Goal: Task Accomplishment & Management: Manage account settings

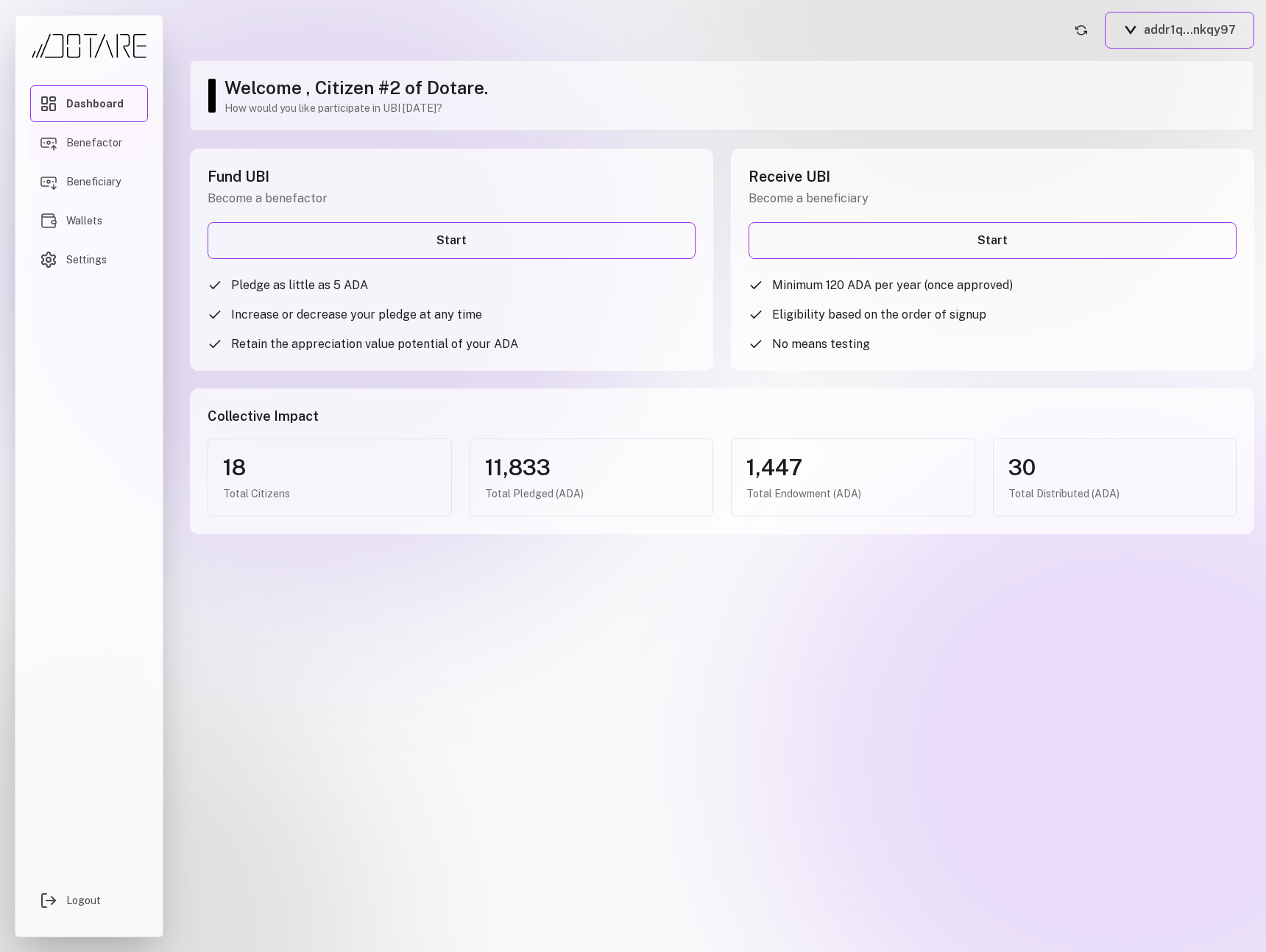
click at [111, 141] on span "Benefactor" at bounding box center [94, 143] width 56 height 15
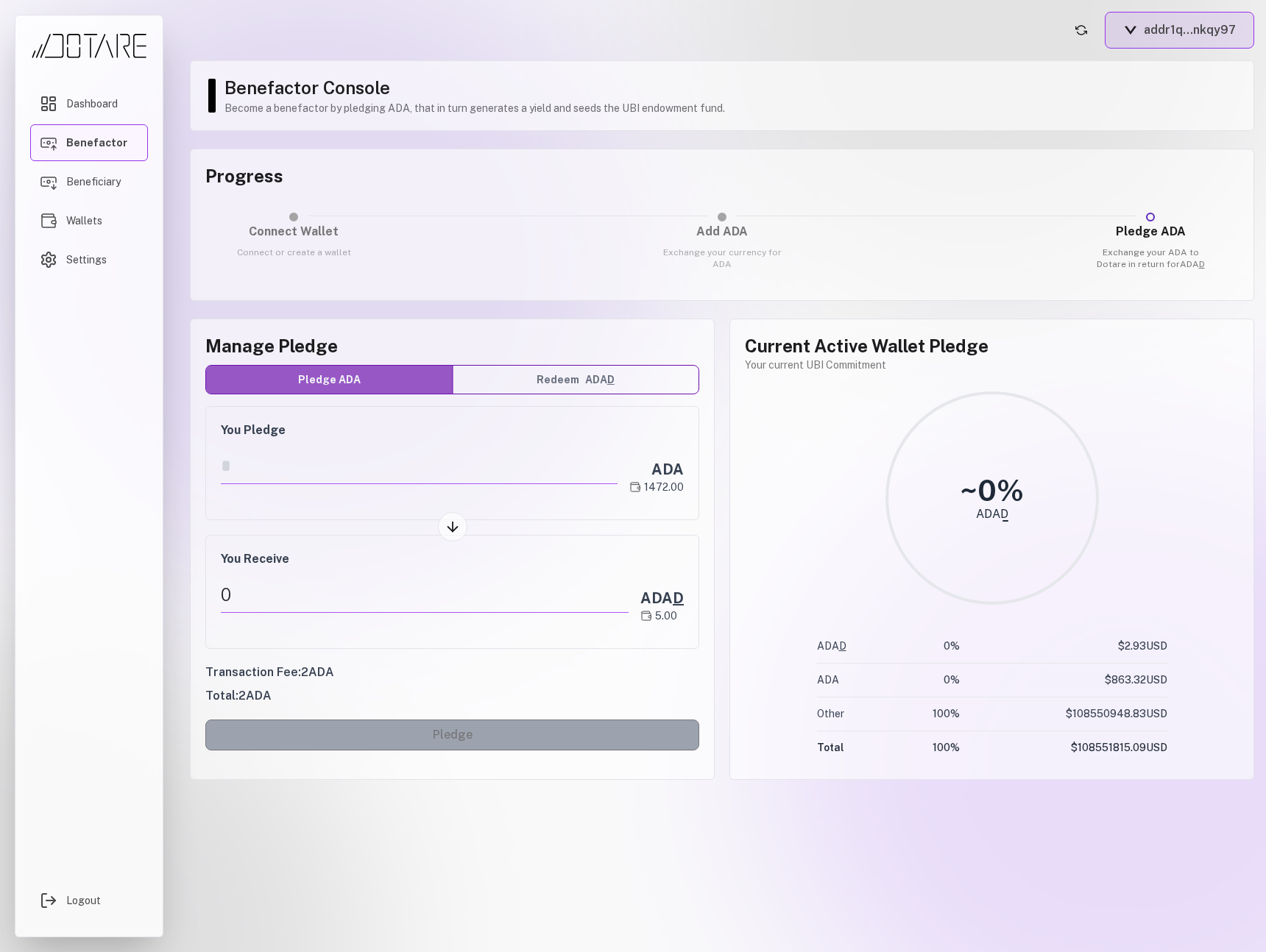
click at [1182, 34] on button "addr1q...nkqy97" at bounding box center [1179, 30] width 149 height 37
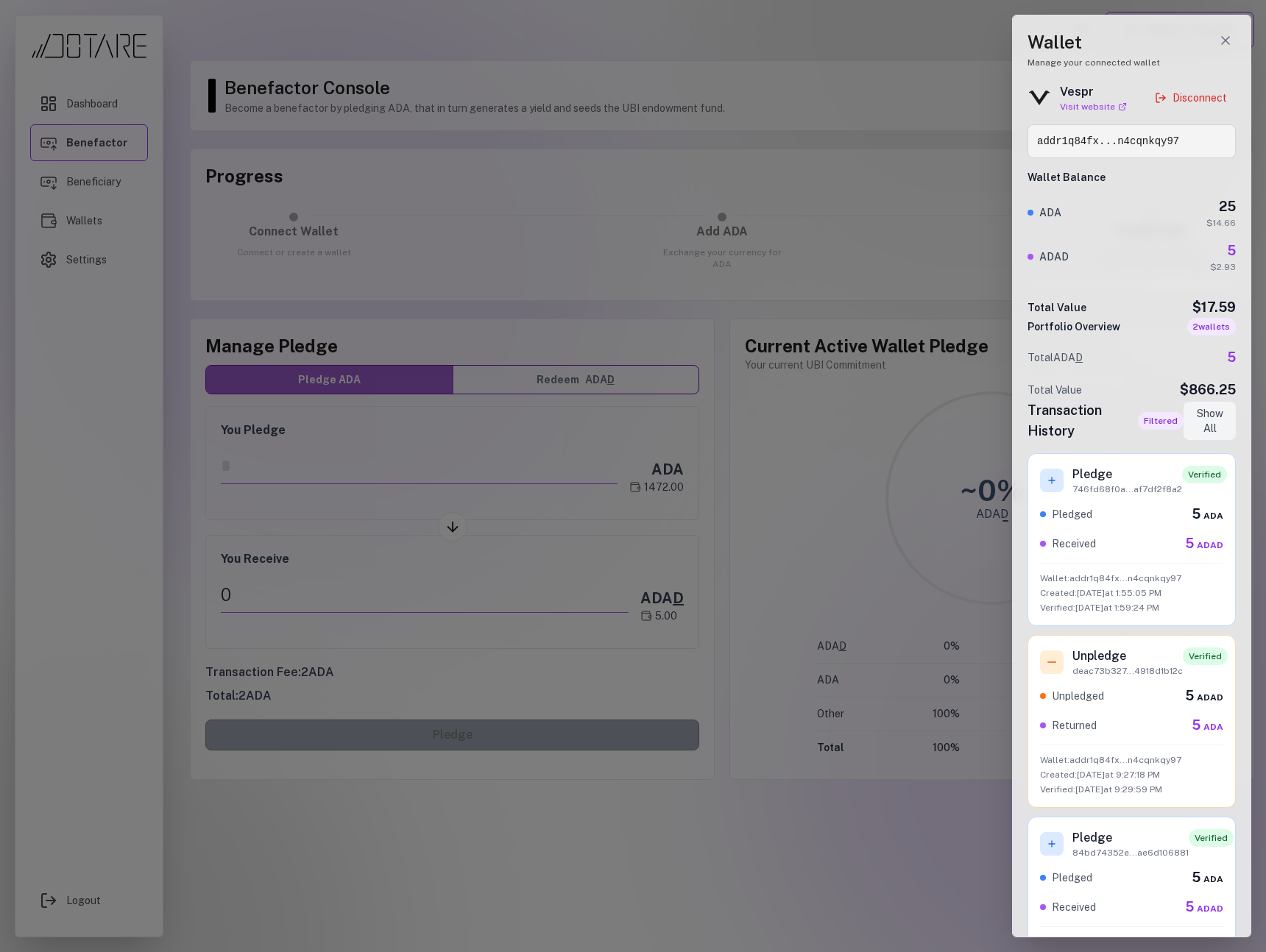
click at [1201, 80] on div "Wallet Manage your connected wallet Vespr Visit website Disconnect addr1q84fx..…" at bounding box center [1131, 476] width 239 height 923
click at [1198, 103] on button "Disconnect" at bounding box center [1190, 97] width 90 height 26
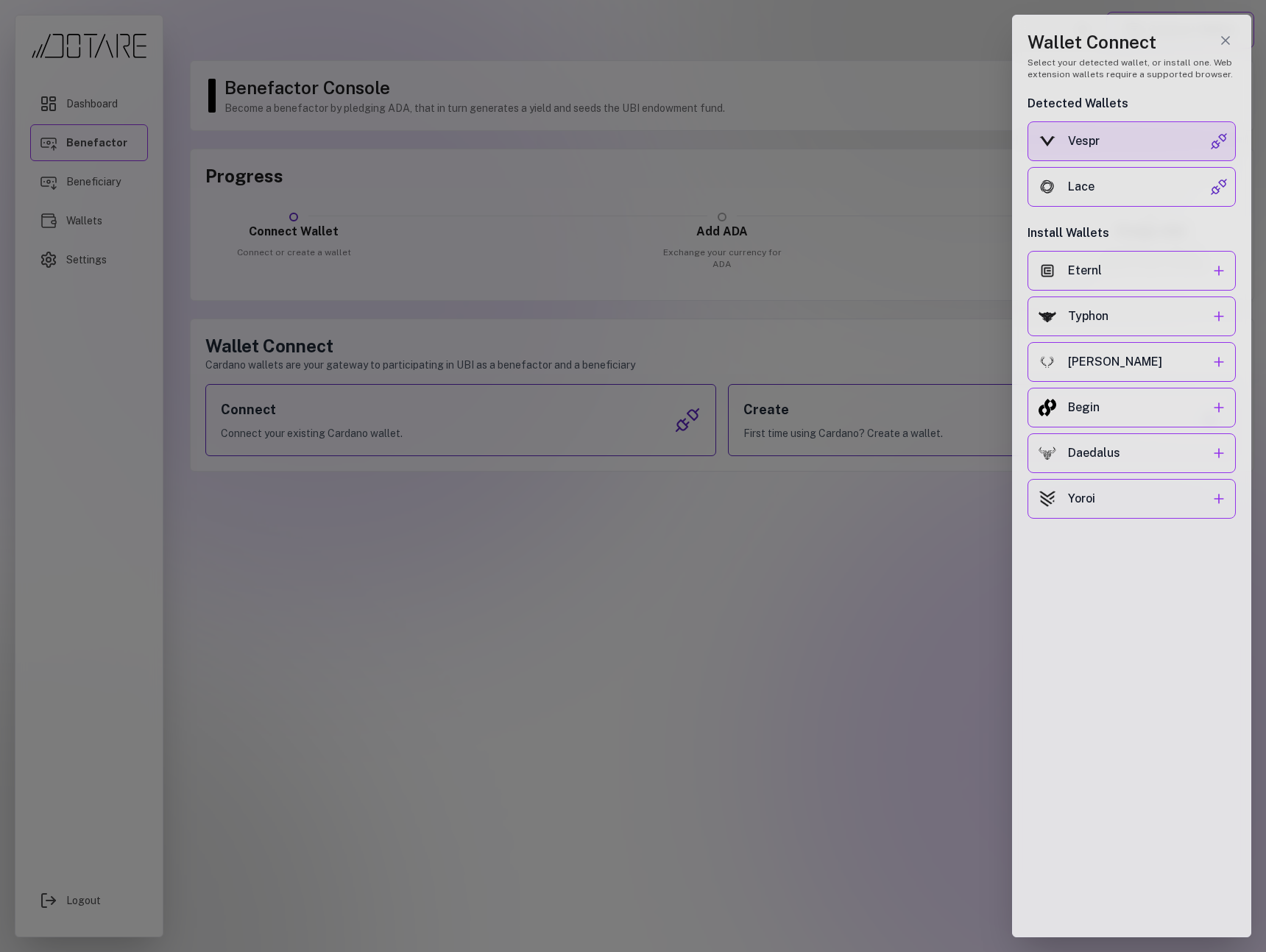
click at [1173, 127] on button "Vespr" at bounding box center [1131, 141] width 208 height 40
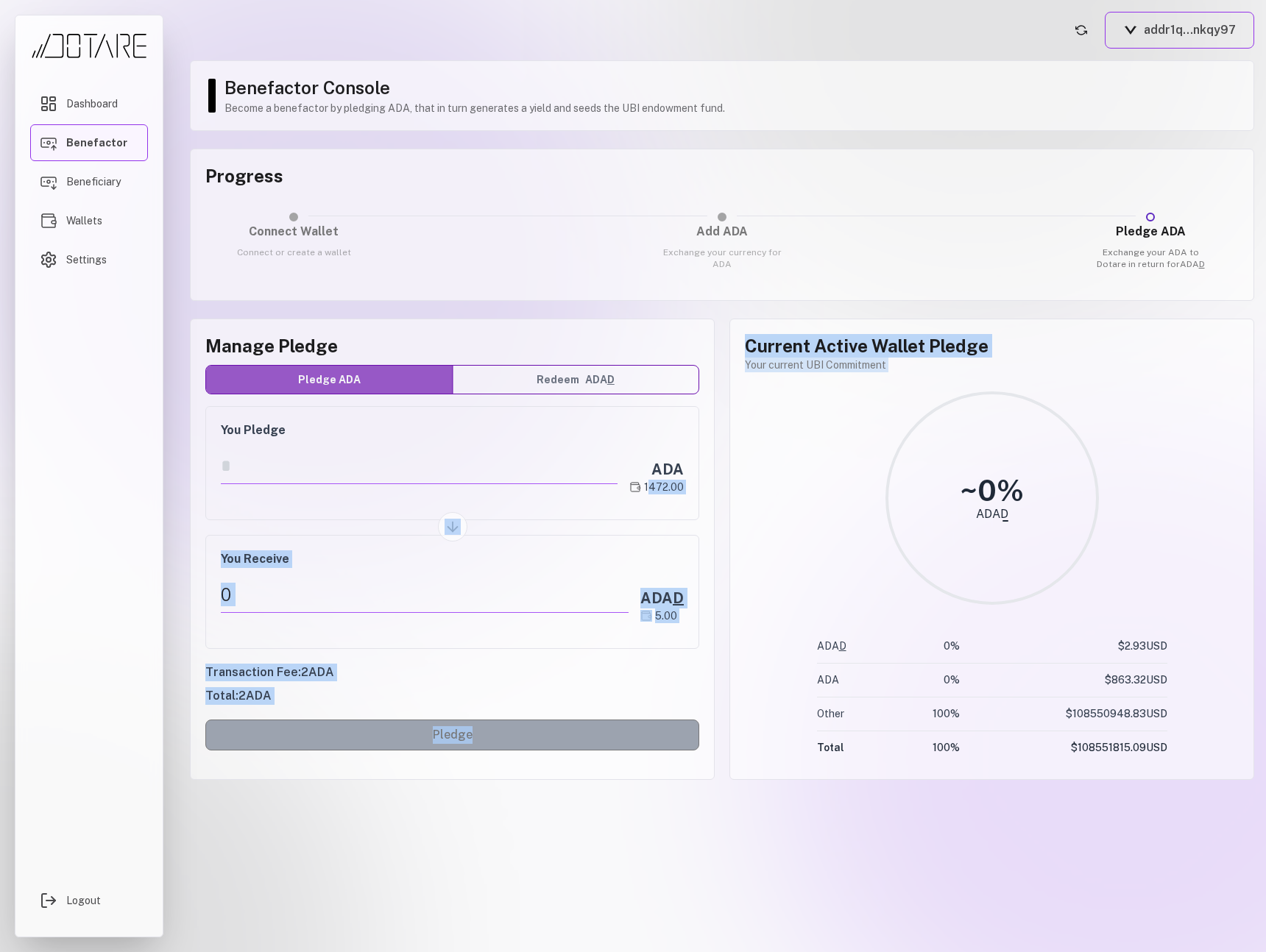
drag, startPoint x: 653, startPoint y: 489, endPoint x: 729, endPoint y: 488, distance: 76.0
click at [729, 488] on div "Manage Pledge Pledge ADA Redeem ADA D You Pledge ADA 1472.00 You Receive 0 ADA …" at bounding box center [722, 549] width 1064 height 461
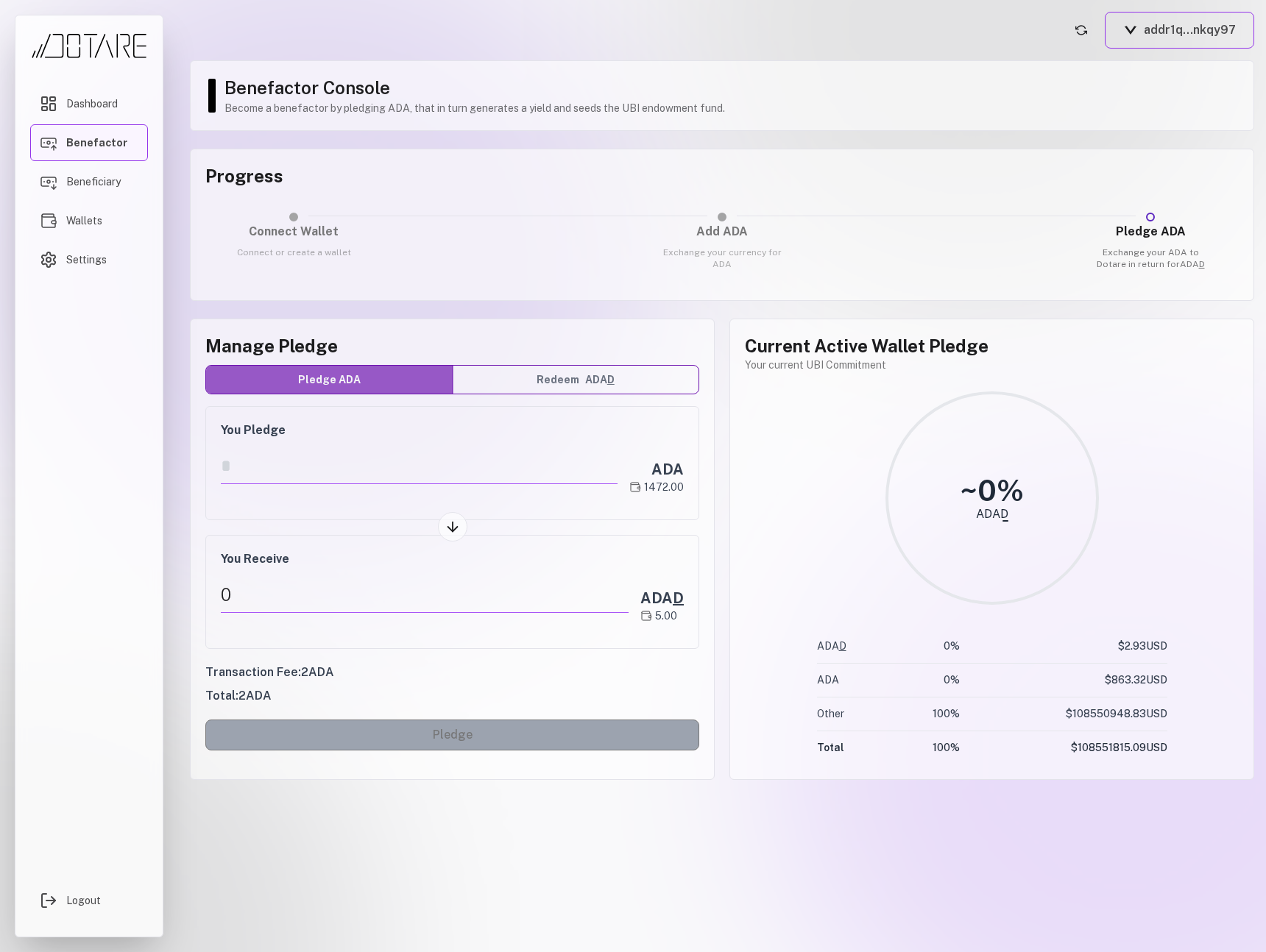
click at [710, 488] on div "Manage Pledge Pledge ADA Redeem ADA D You Pledge ADA 1472.00 You Receive 0 ADA …" at bounding box center [452, 549] width 525 height 461
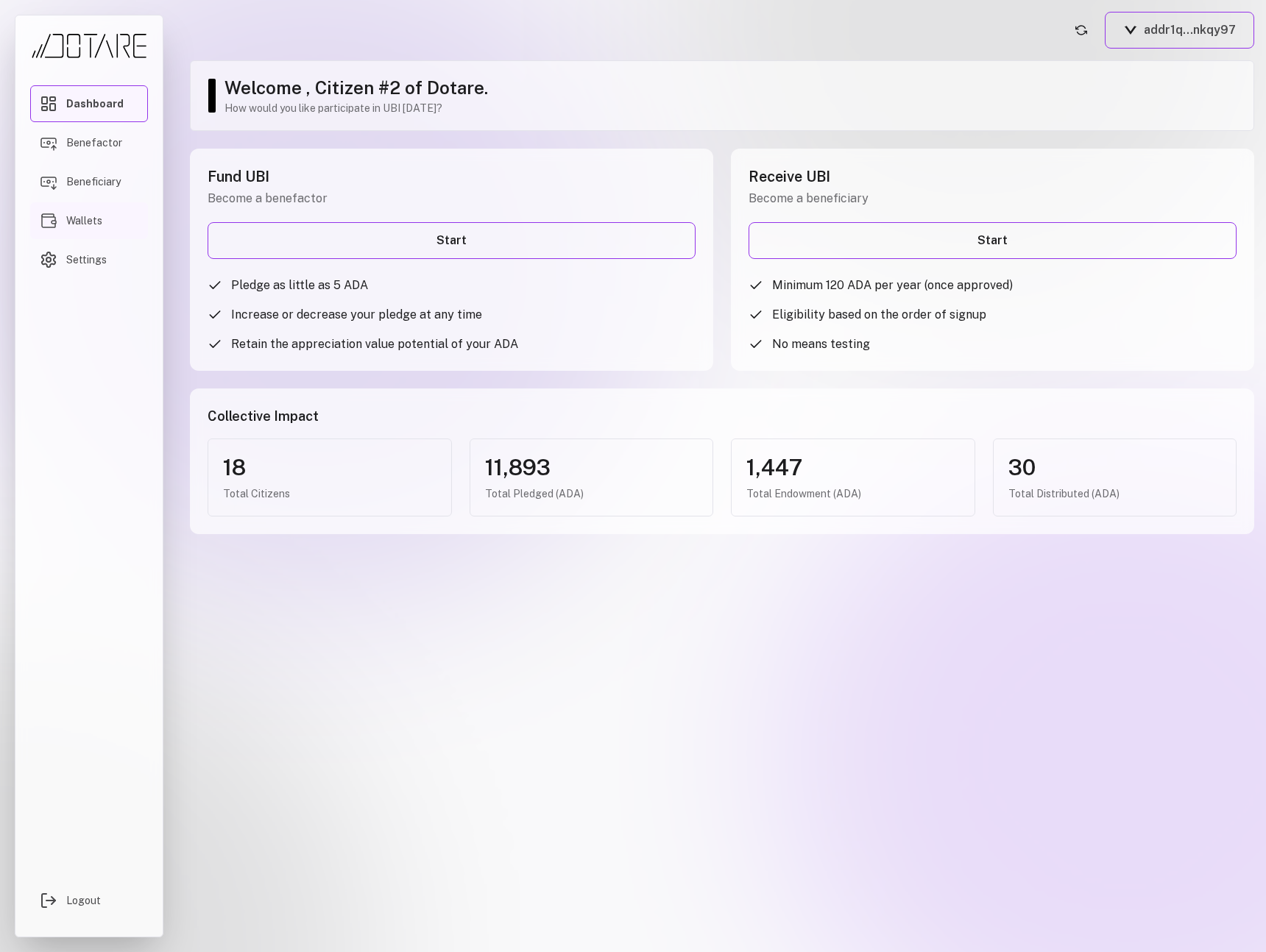
click at [90, 216] on span "Wallets" at bounding box center [84, 221] width 36 height 15
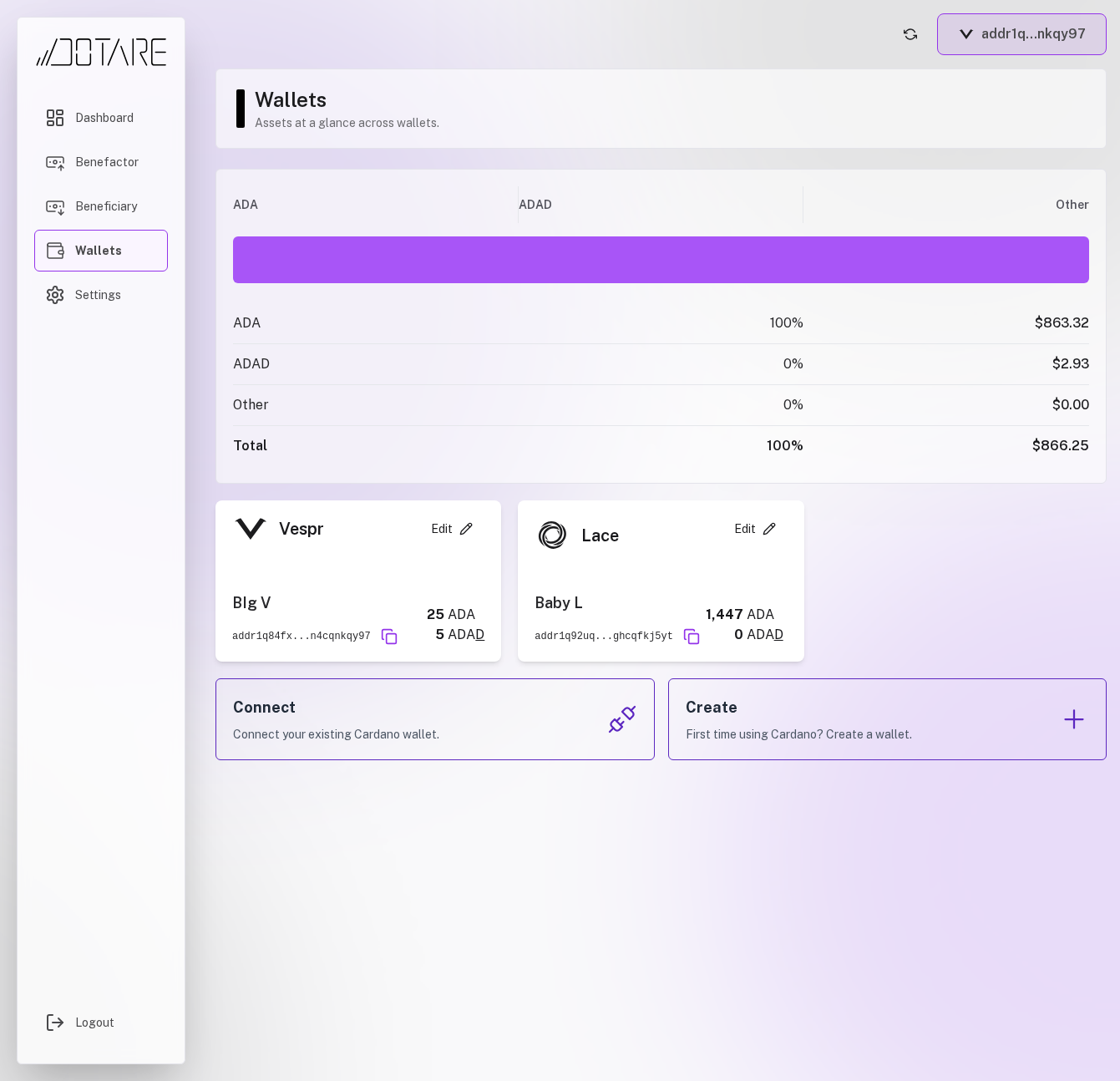
click at [1080, 33] on button "addr1q...nkqy97" at bounding box center [1022, 34] width 169 height 42
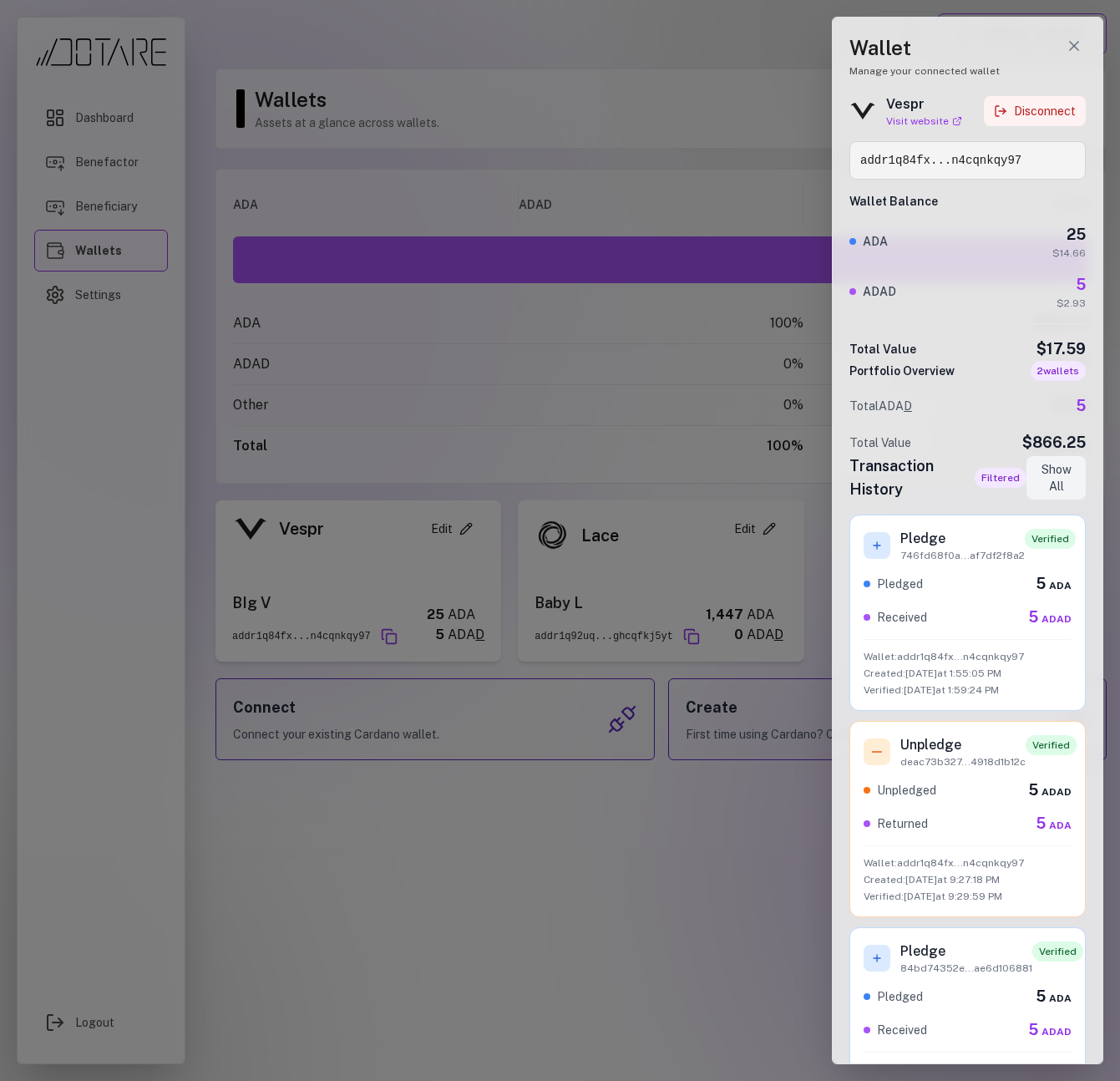
click at [1046, 109] on button "Disconnect" at bounding box center [1035, 110] width 102 height 30
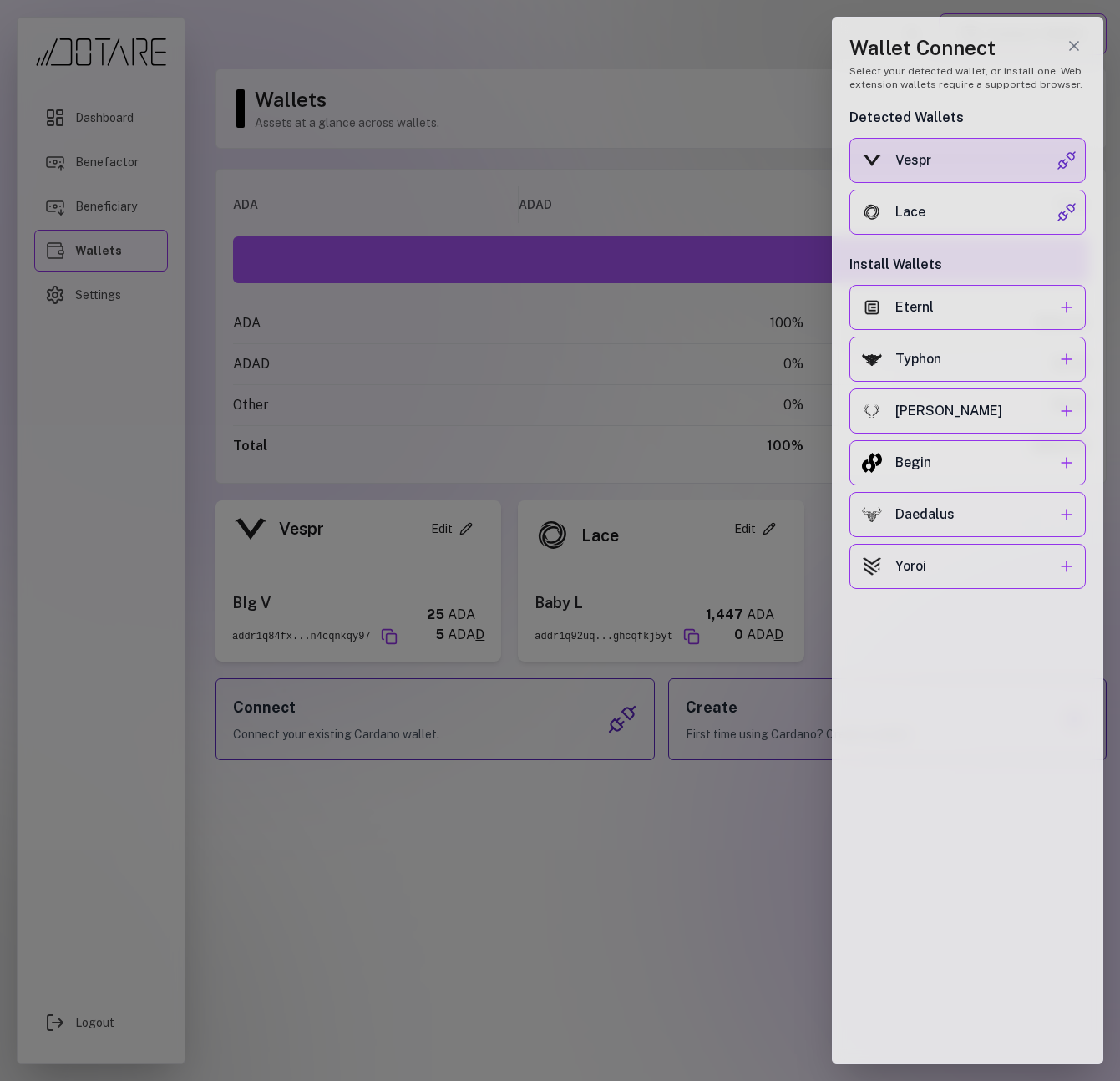
click at [968, 167] on div "Vespr" at bounding box center [976, 160] width 161 height 20
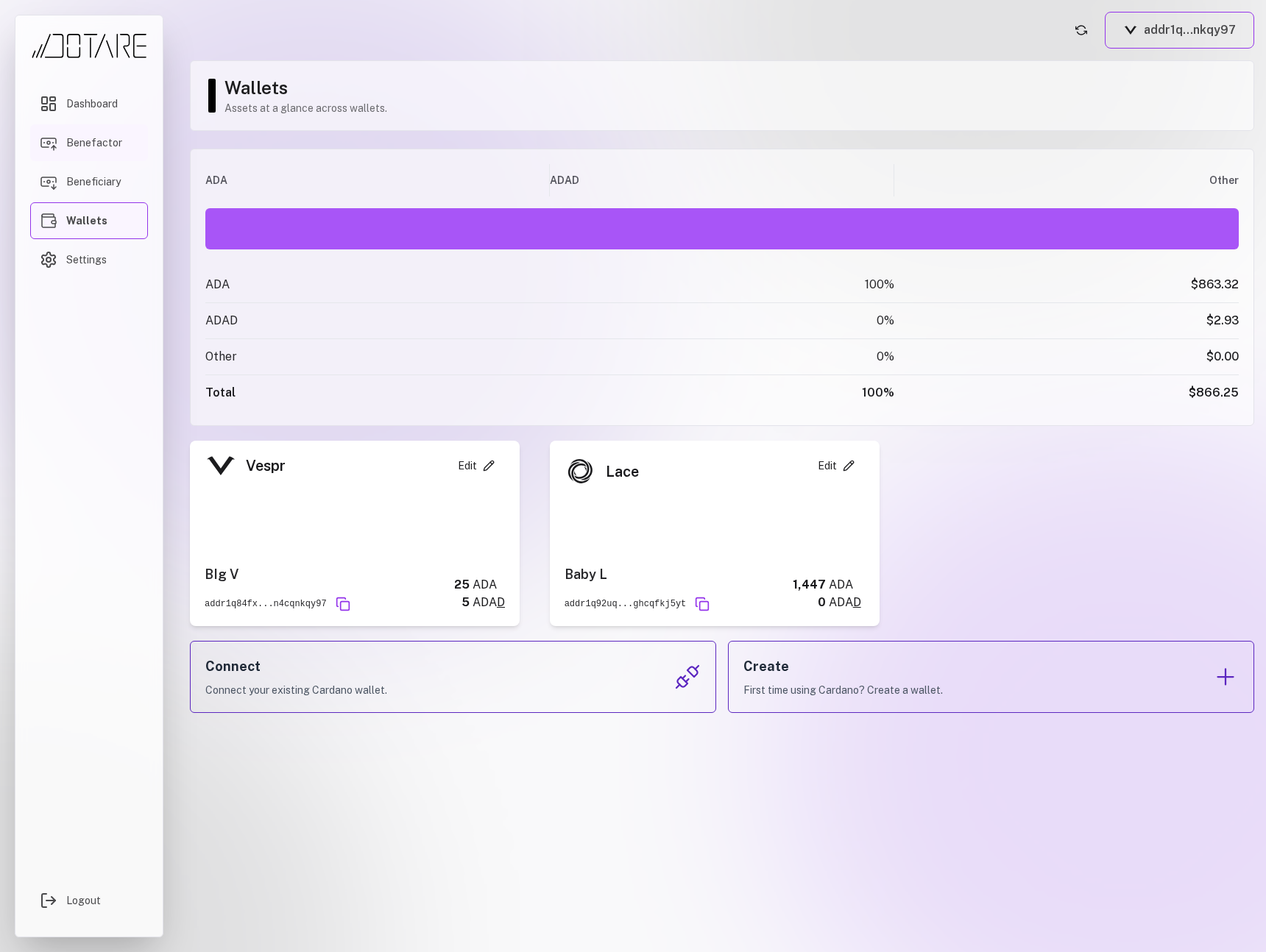
click at [108, 148] on span "Benefactor" at bounding box center [94, 143] width 56 height 15
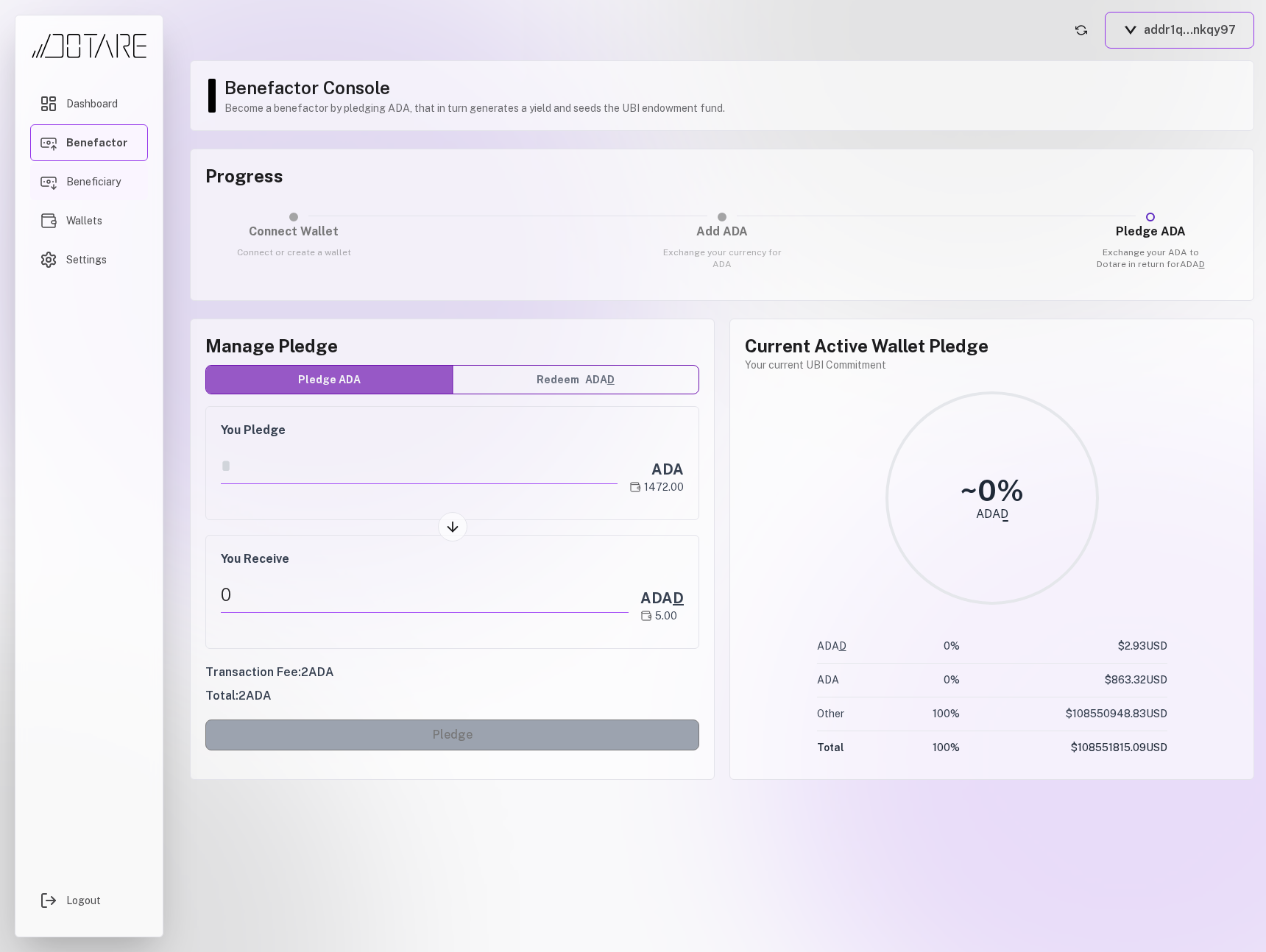
click at [106, 180] on span "Beneficiary" at bounding box center [93, 182] width 54 height 15
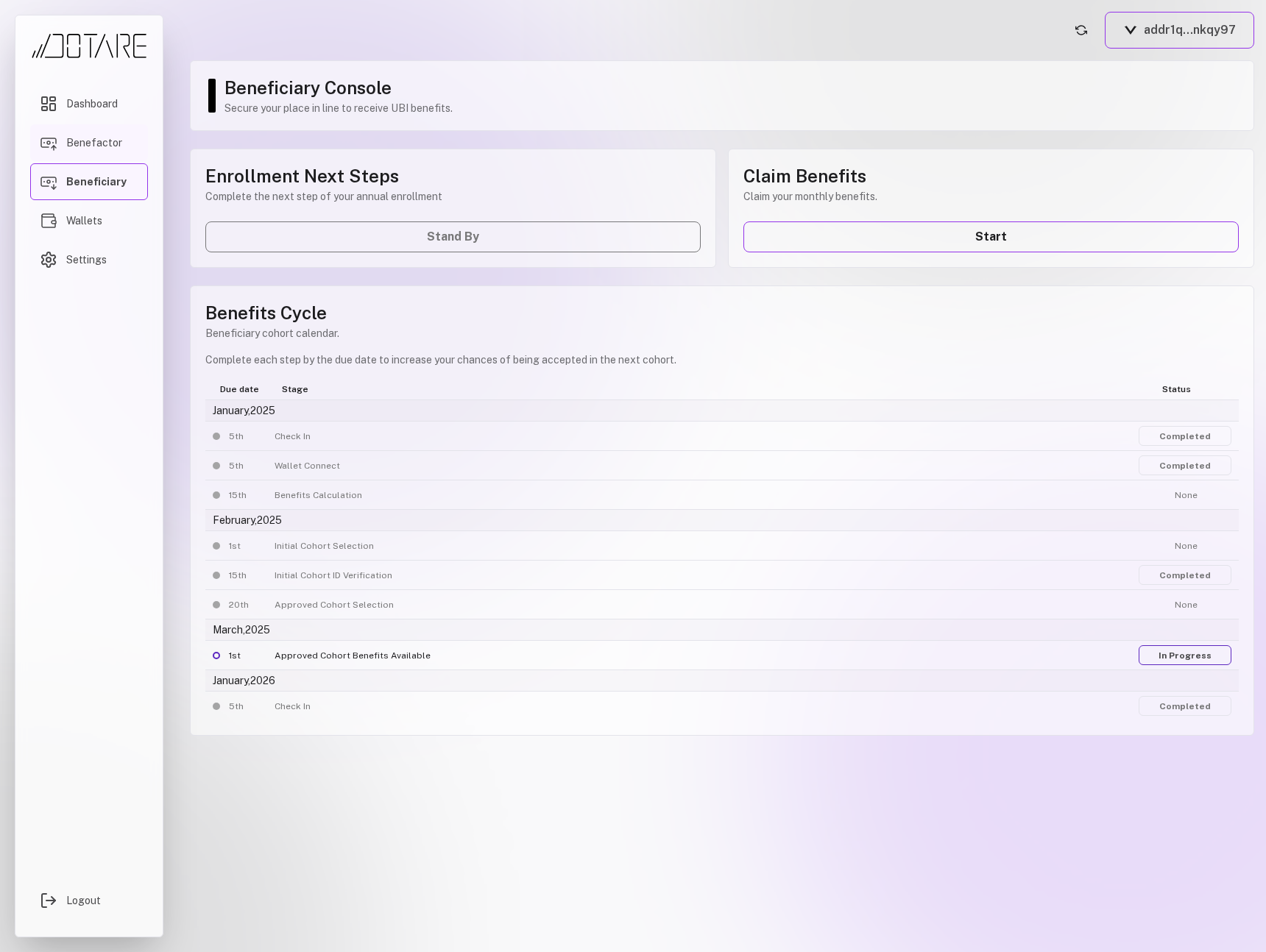
click at [111, 147] on span "Benefactor" at bounding box center [94, 143] width 56 height 15
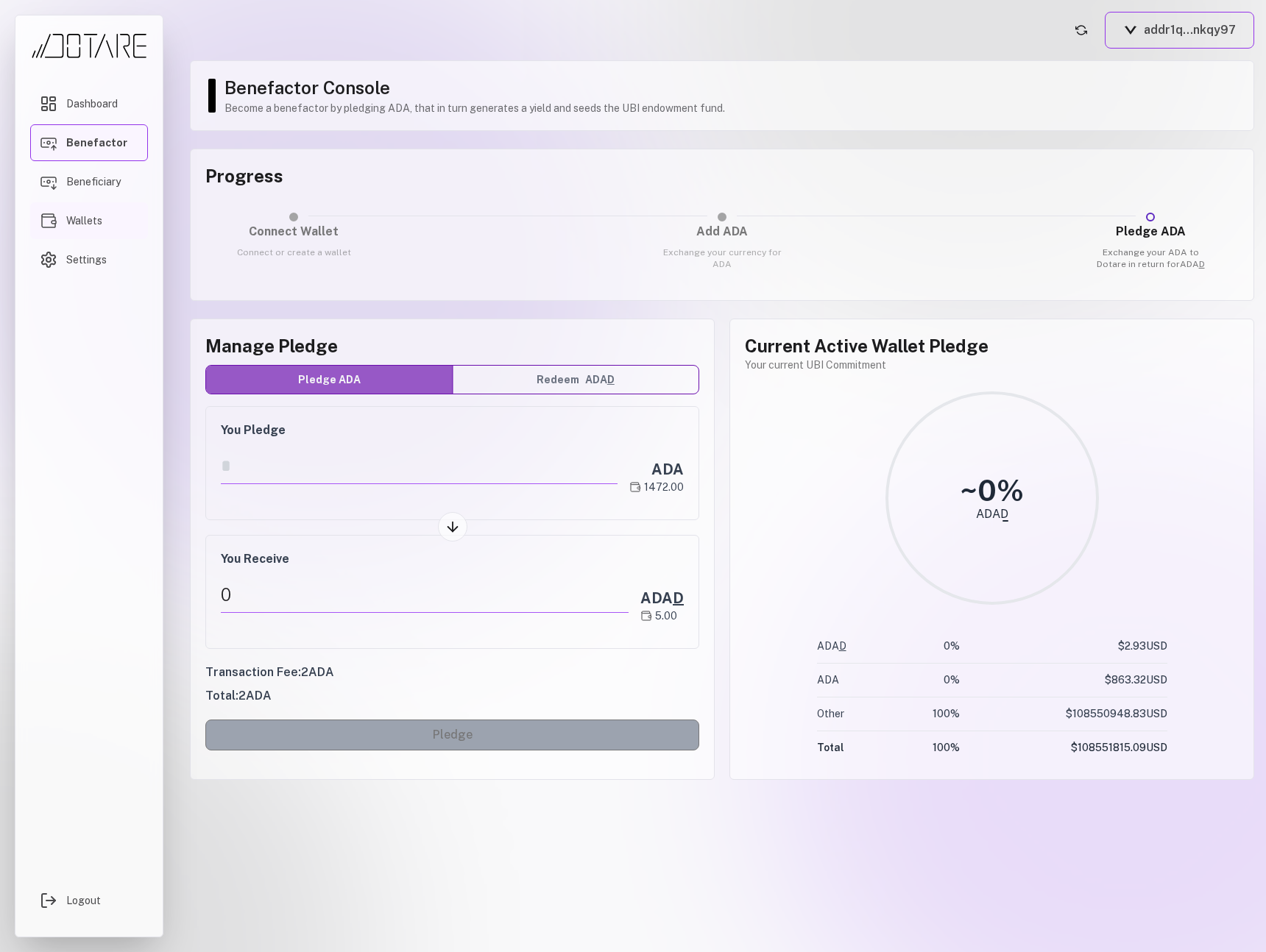
click at [87, 223] on span "Wallets" at bounding box center [84, 221] width 36 height 15
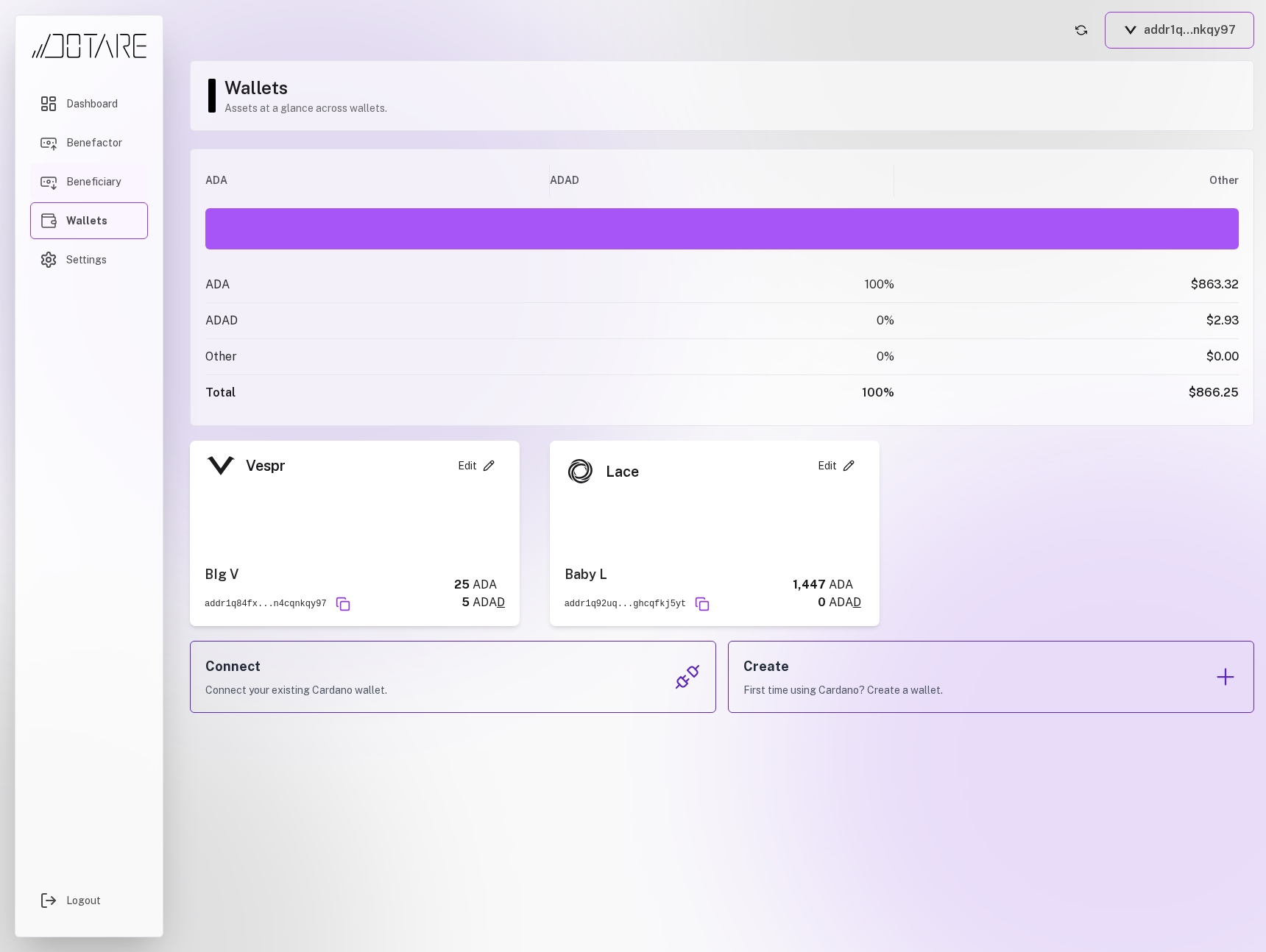
click at [91, 185] on span "Beneficiary" at bounding box center [93, 182] width 54 height 15
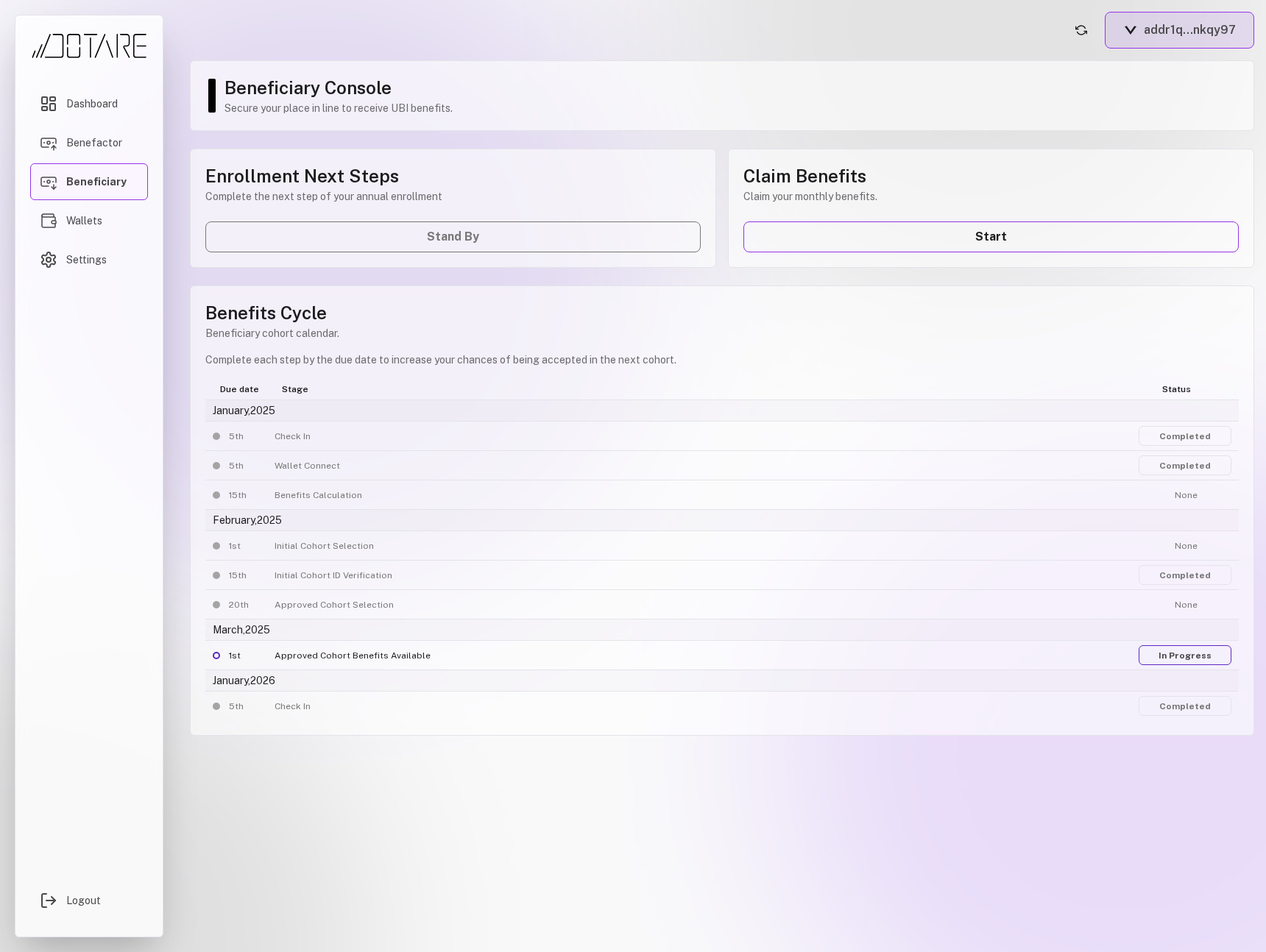
click at [1202, 32] on button "addr1q...nkqy97" at bounding box center [1179, 30] width 149 height 37
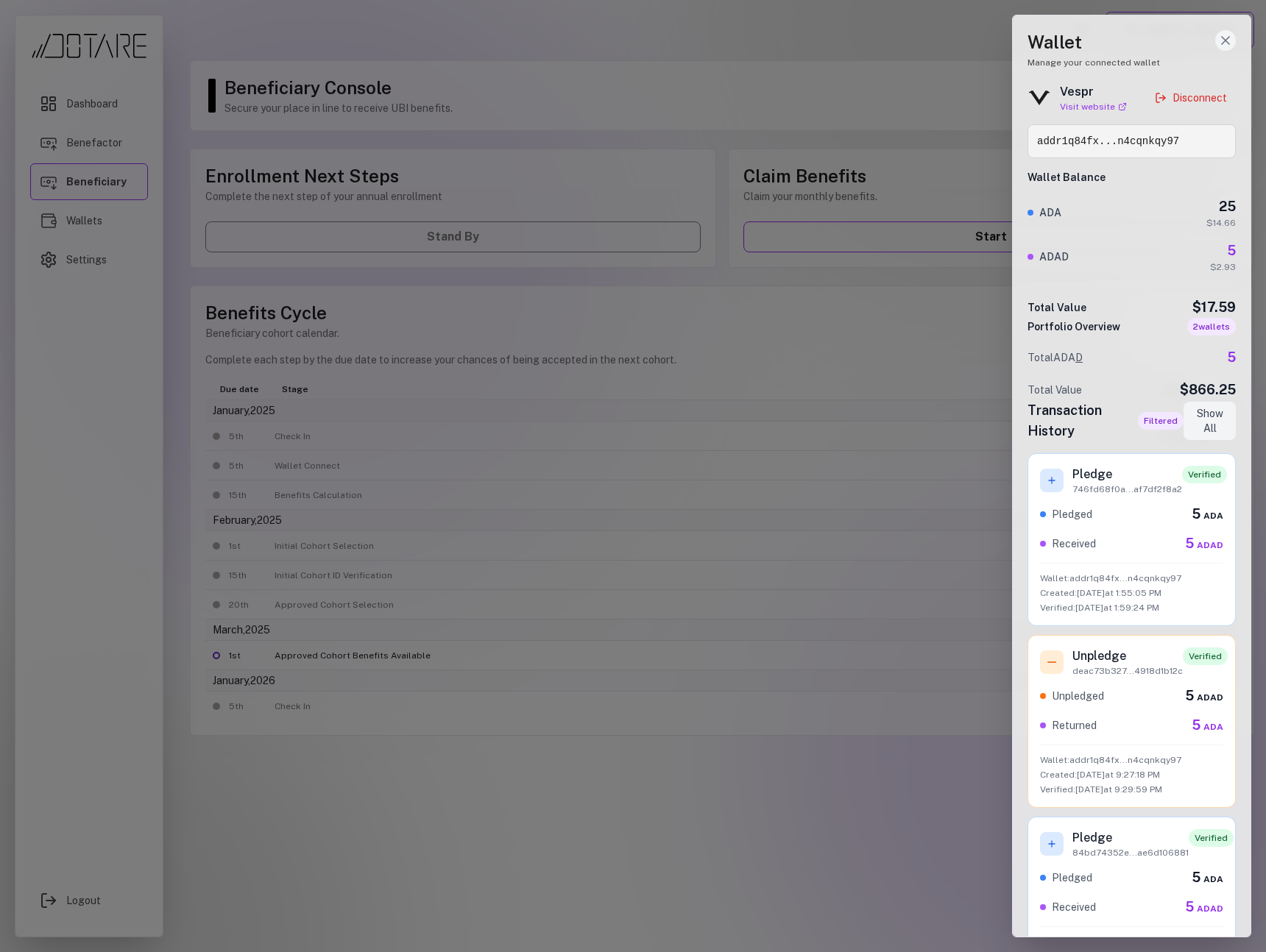
click at [1222, 43] on icon "Close wallet drawer" at bounding box center [1225, 41] width 15 height 15
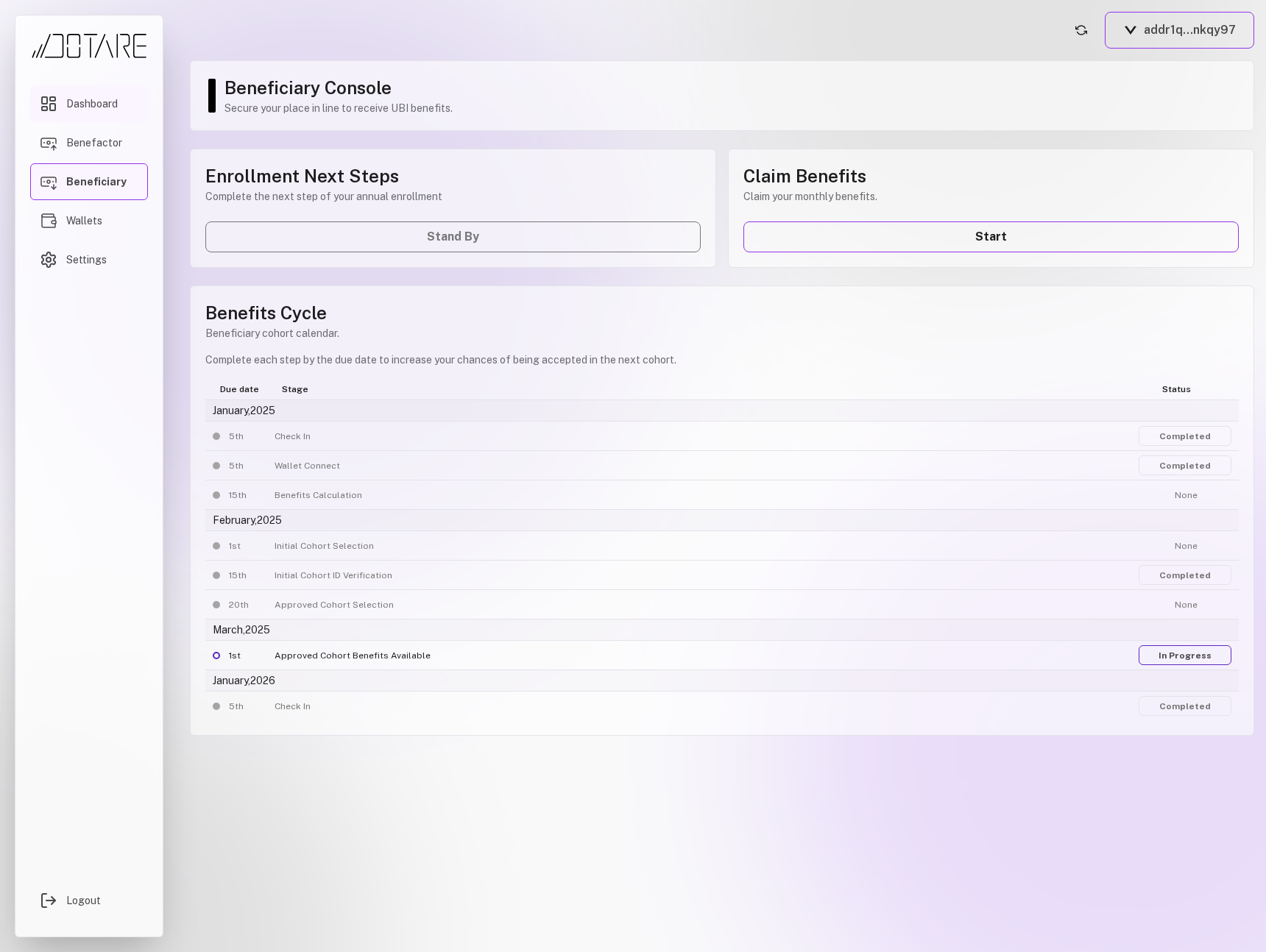
click at [114, 103] on span "Dashboard" at bounding box center [92, 104] width 51 height 15
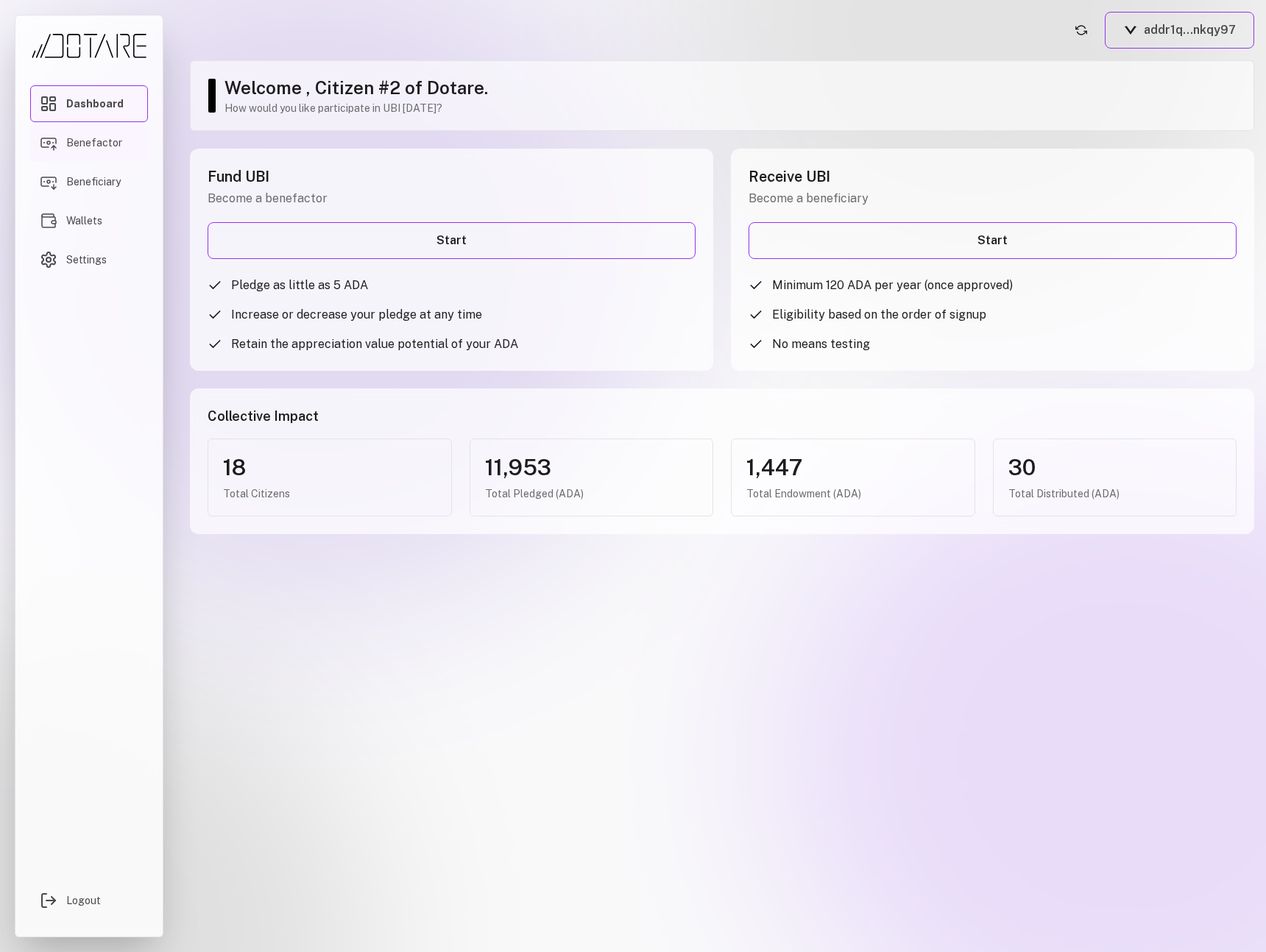
click at [117, 158] on link "Benefactor" at bounding box center [89, 142] width 117 height 37
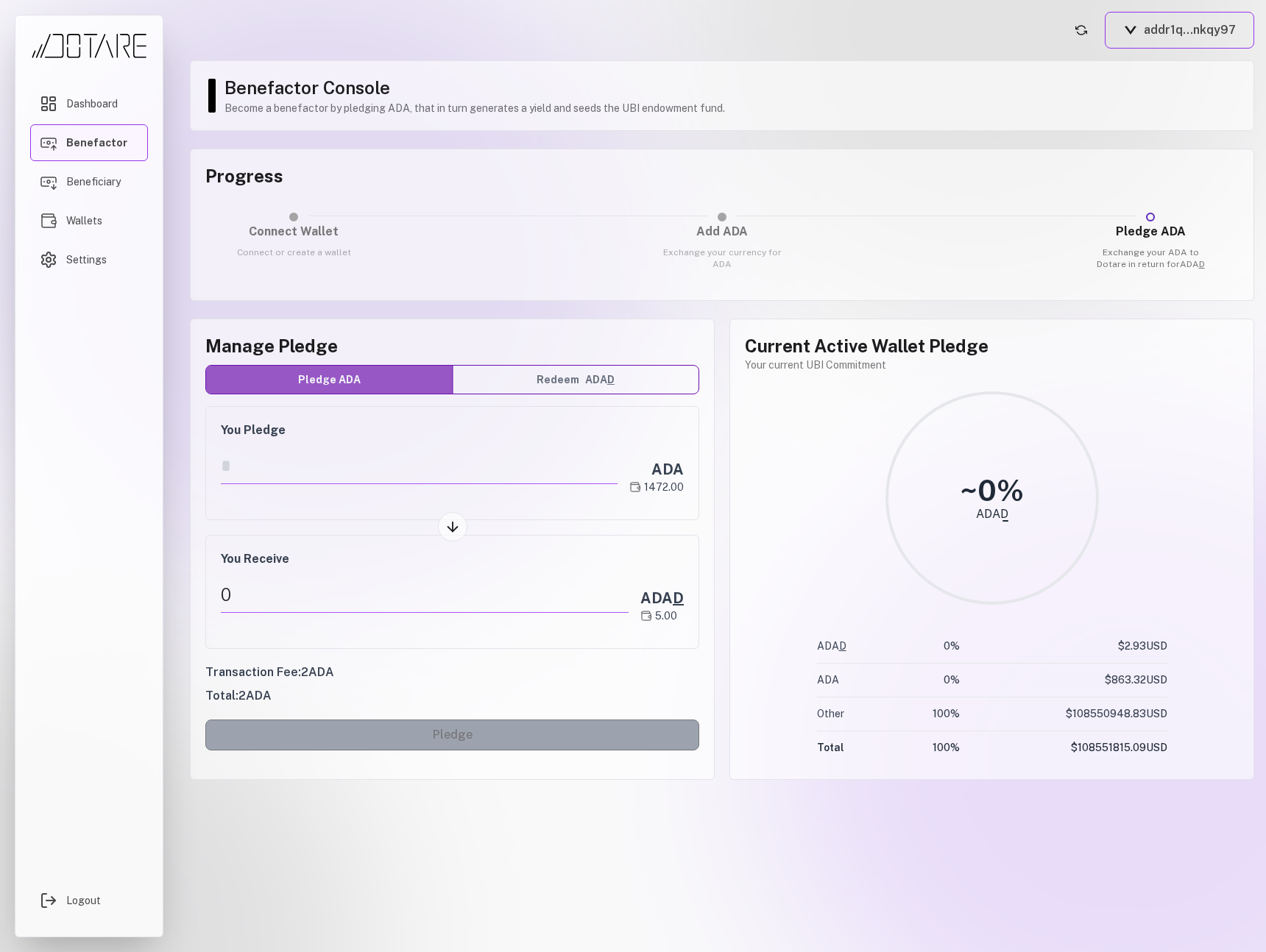
click at [561, 382] on button "Redeem ADA D" at bounding box center [576, 379] width 247 height 28
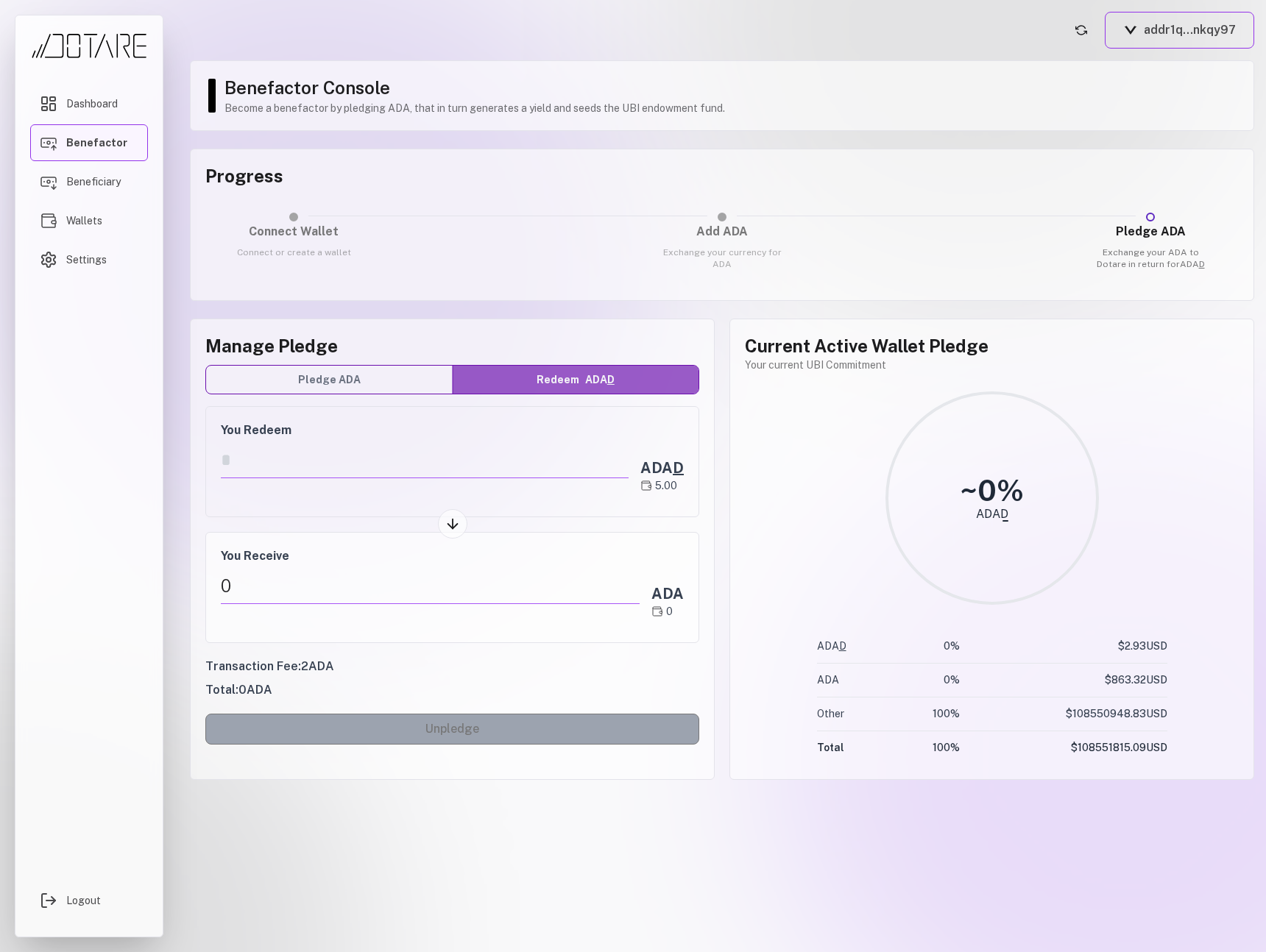
click at [400, 368] on button "Pledge ADA" at bounding box center [330, 379] width 247 height 28
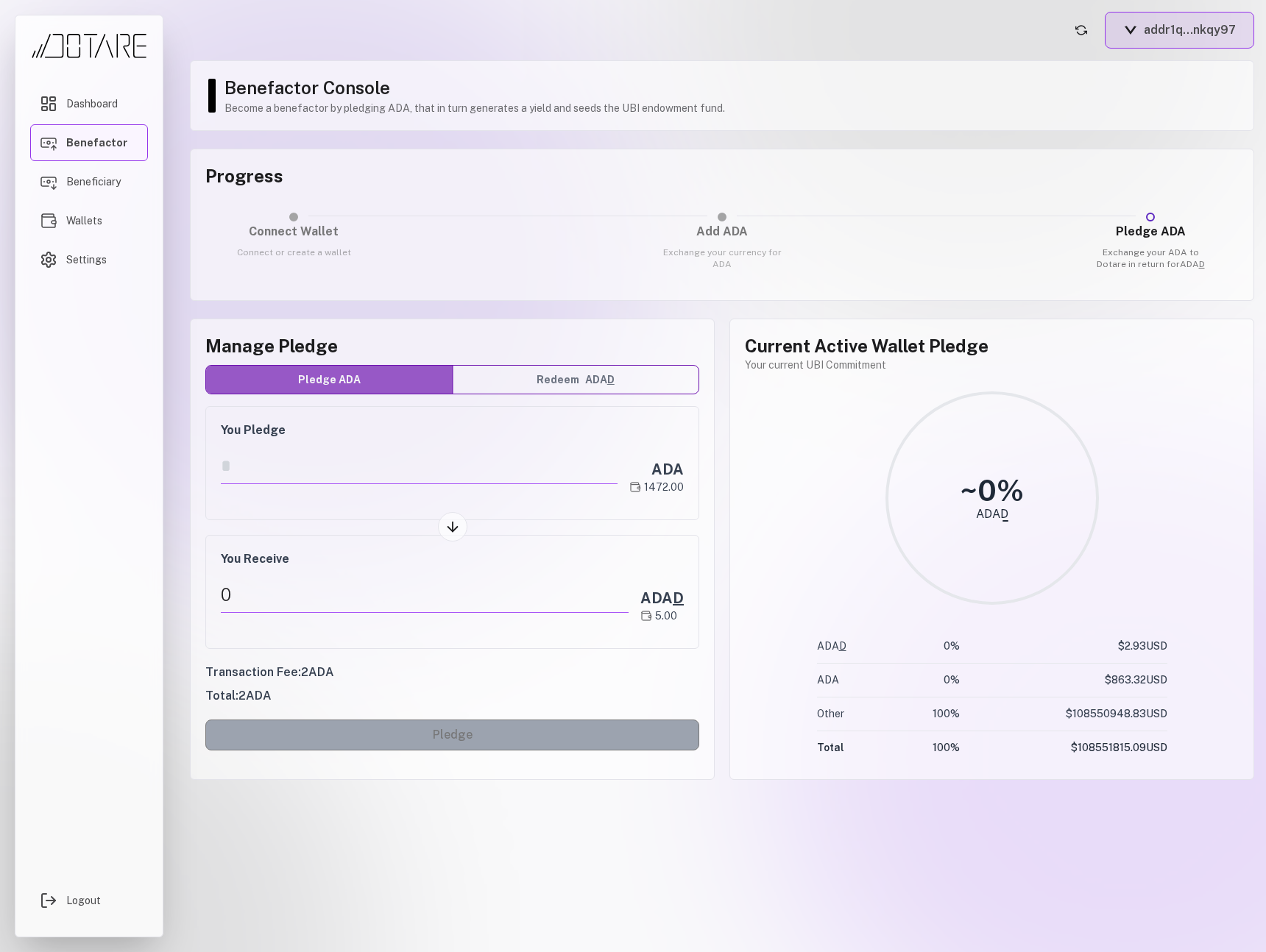
click at [1162, 41] on button "addr1q...nkqy97" at bounding box center [1179, 30] width 149 height 37
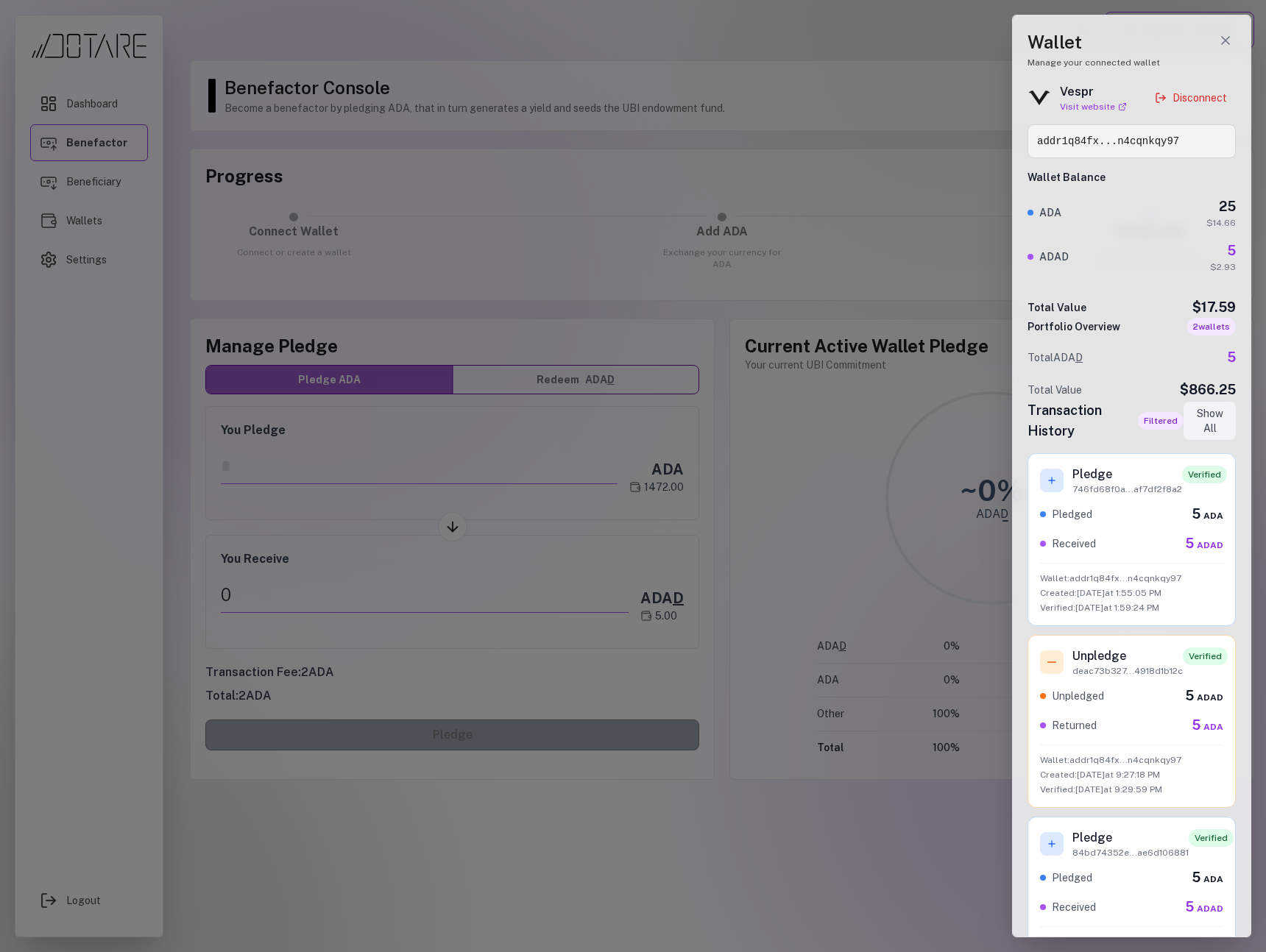
click at [890, 68] on div at bounding box center [633, 476] width 1266 height 952
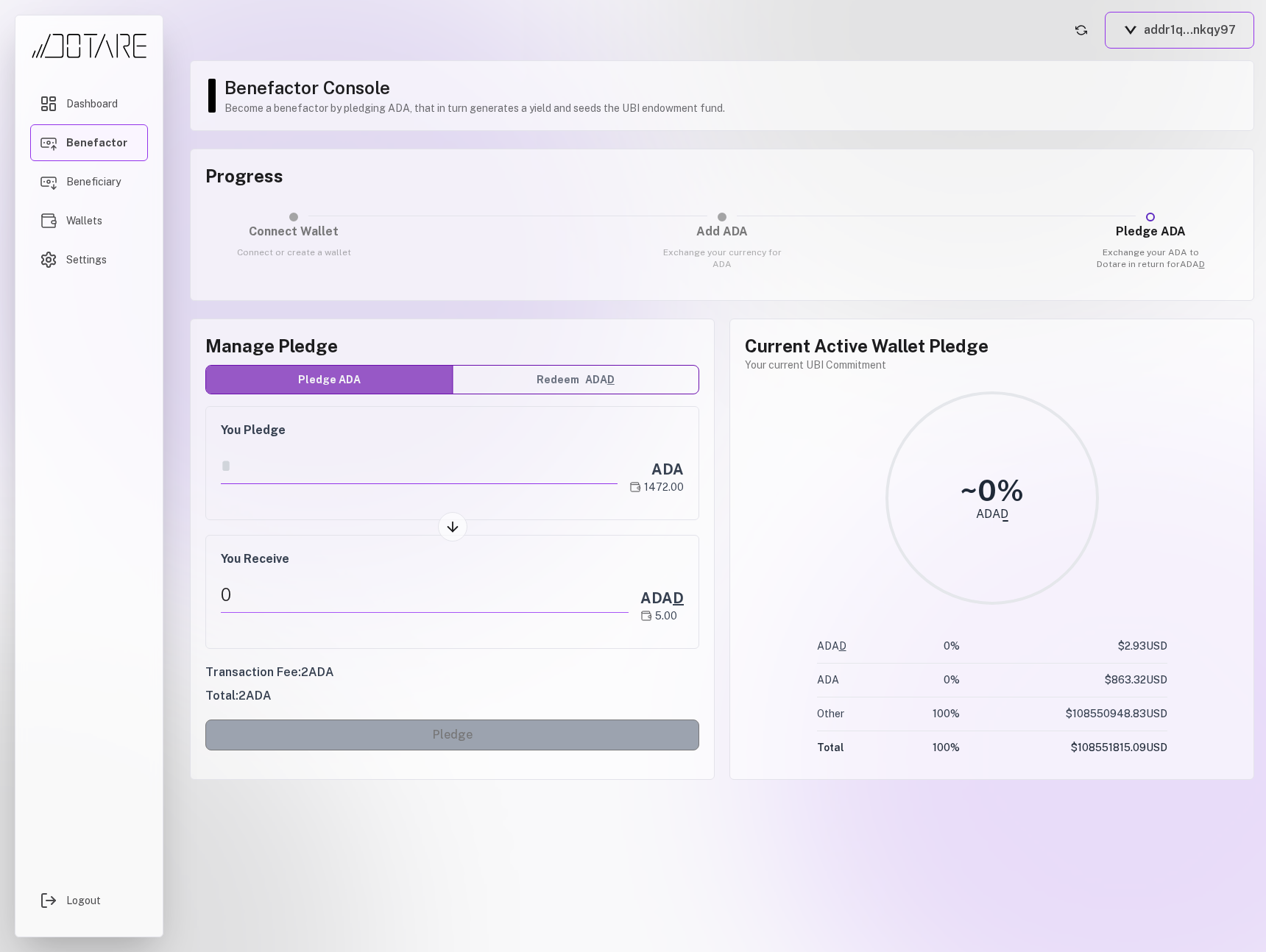
click at [259, 474] on input "number" at bounding box center [418, 466] width 397 height 36
click at [261, 445] on div "You Pledge ******** ADA 1472.00" at bounding box center [452, 464] width 494 height 114
click at [254, 473] on input "********" at bounding box center [418, 466] width 397 height 36
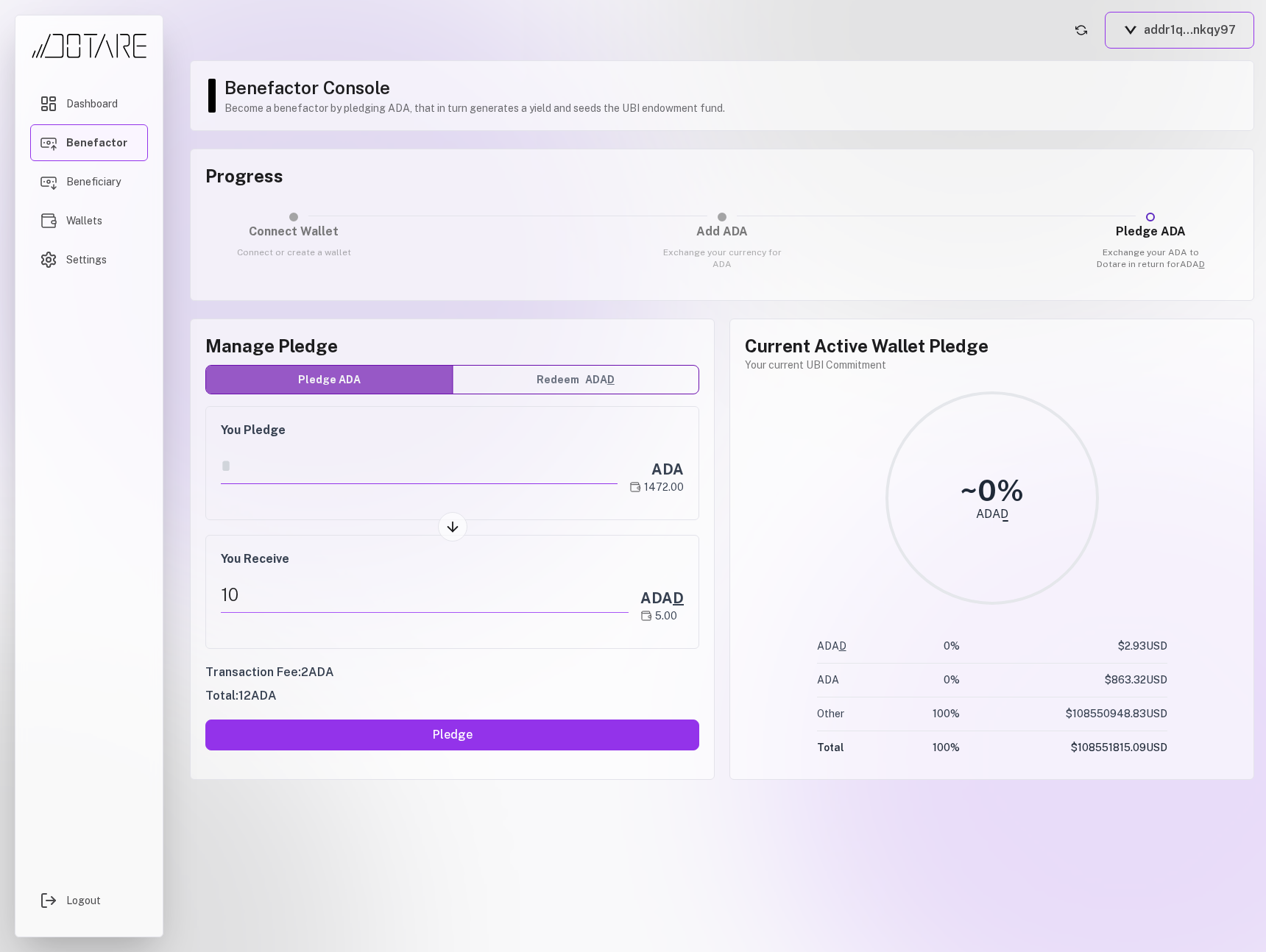
drag, startPoint x: 246, startPoint y: 471, endPoint x: 209, endPoint y: 470, distance: 37.0
click at [209, 470] on div "You Pledge ** ADA 1472.00" at bounding box center [452, 464] width 494 height 114
click at [203, 478] on div "Manage Pledge Pledge ADA Redeem ADA D You Pledge ** ADA 1472.00 You Receive 10 …" at bounding box center [452, 549] width 525 height 461
click at [453, 391] on button "Redeem ADA D" at bounding box center [576, 379] width 247 height 28
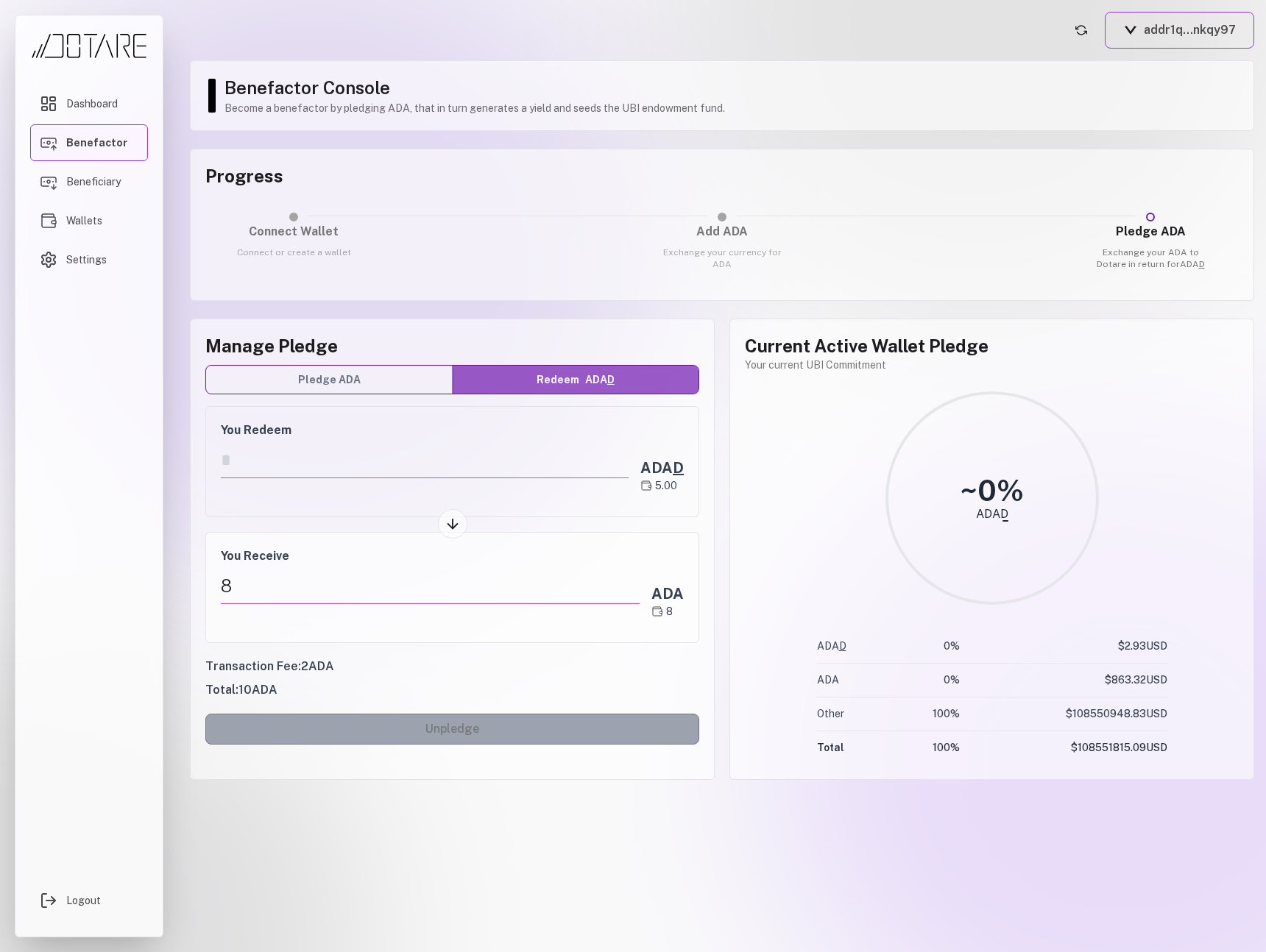
click at [482, 378] on button "Redeem ADA D" at bounding box center [576, 379] width 247 height 28
click at [425, 378] on button "Pledge ADA" at bounding box center [330, 379] width 247 height 28
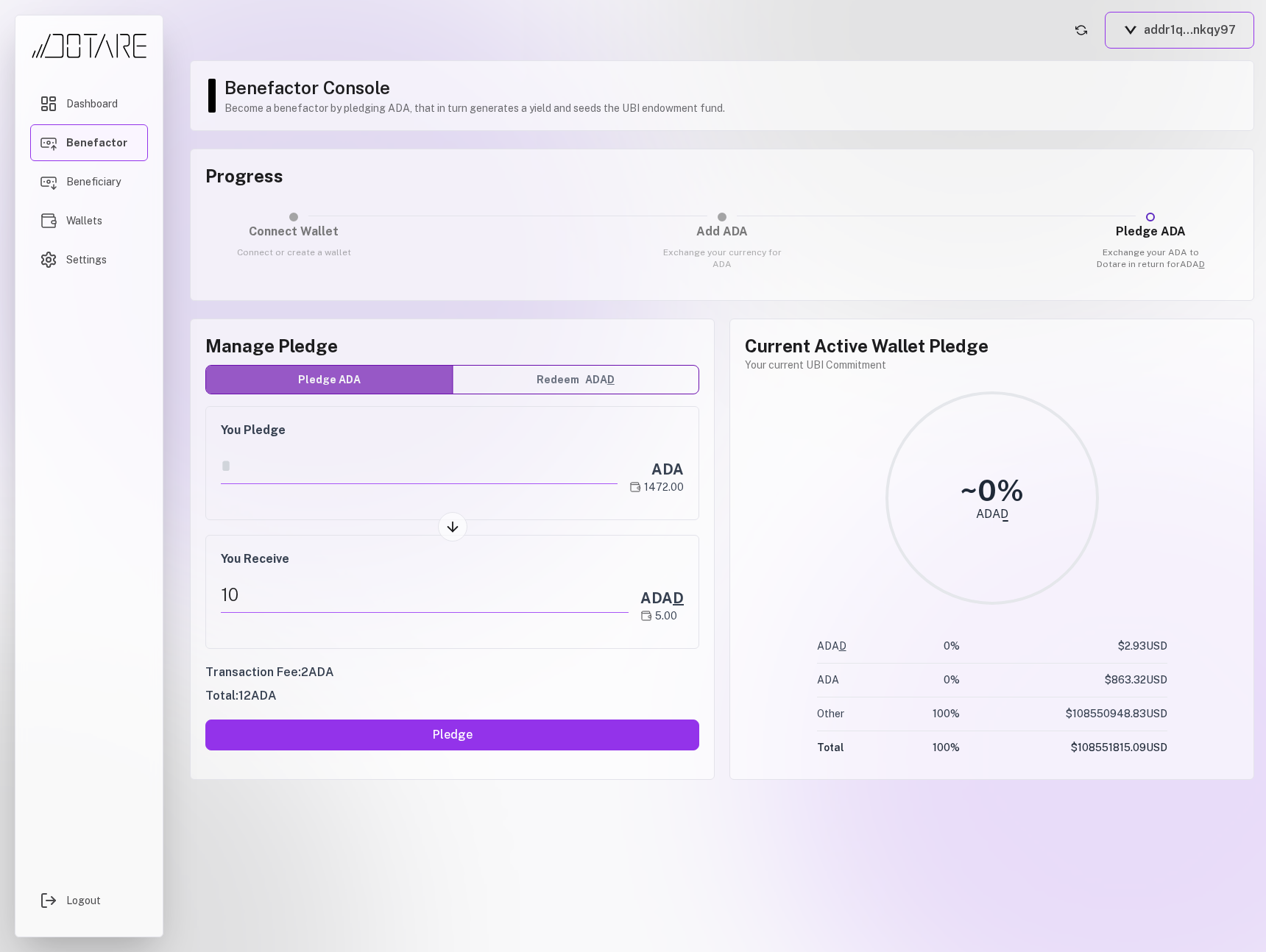
click at [535, 387] on button "Redeem ADA D" at bounding box center [576, 379] width 247 height 28
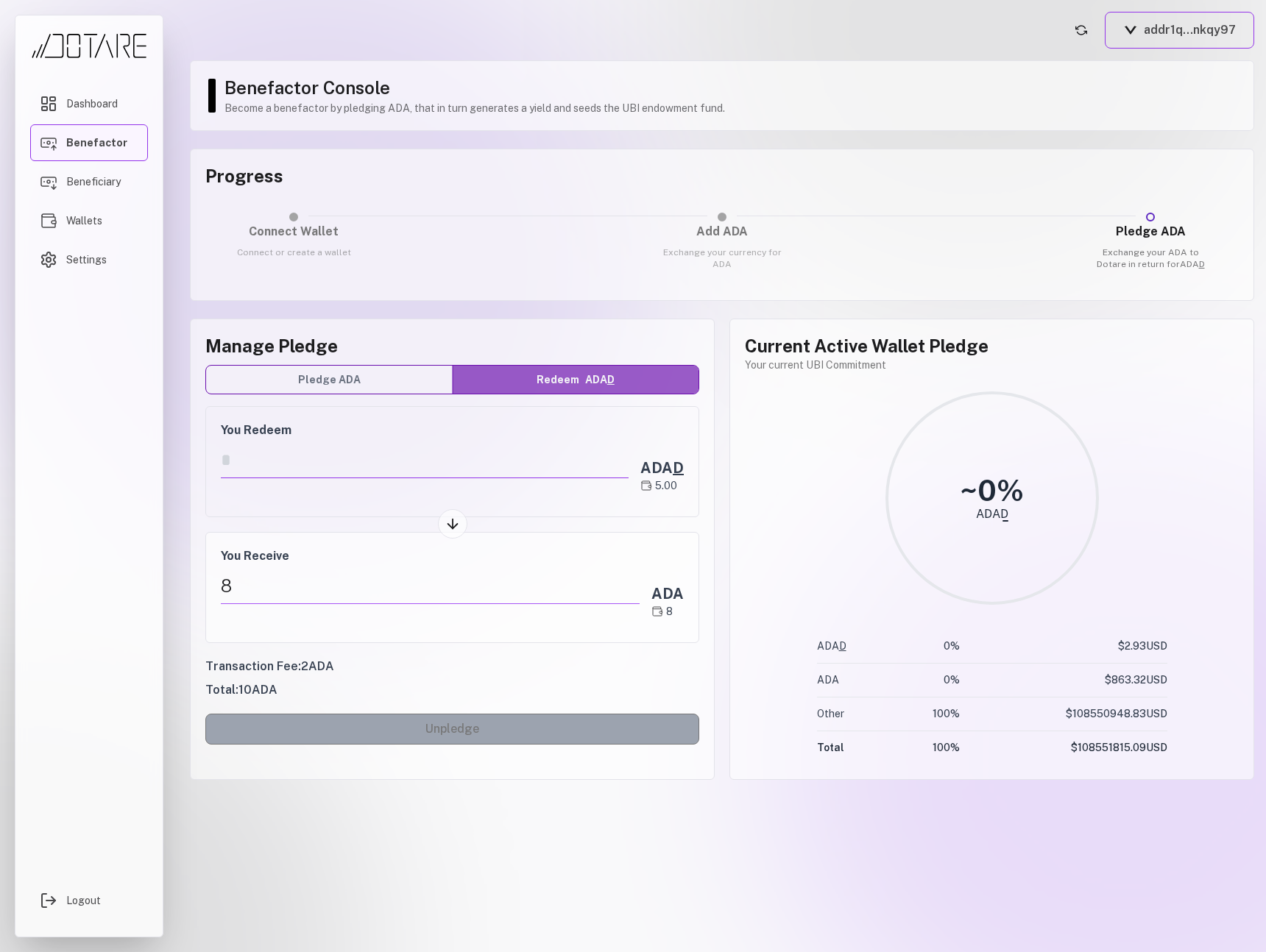
drag, startPoint x: 254, startPoint y: 467, endPoint x: 212, endPoint y: 464, distance: 42.1
click at [212, 464] on div "You Redeem ** ADA D 5.00" at bounding box center [452, 462] width 494 height 111
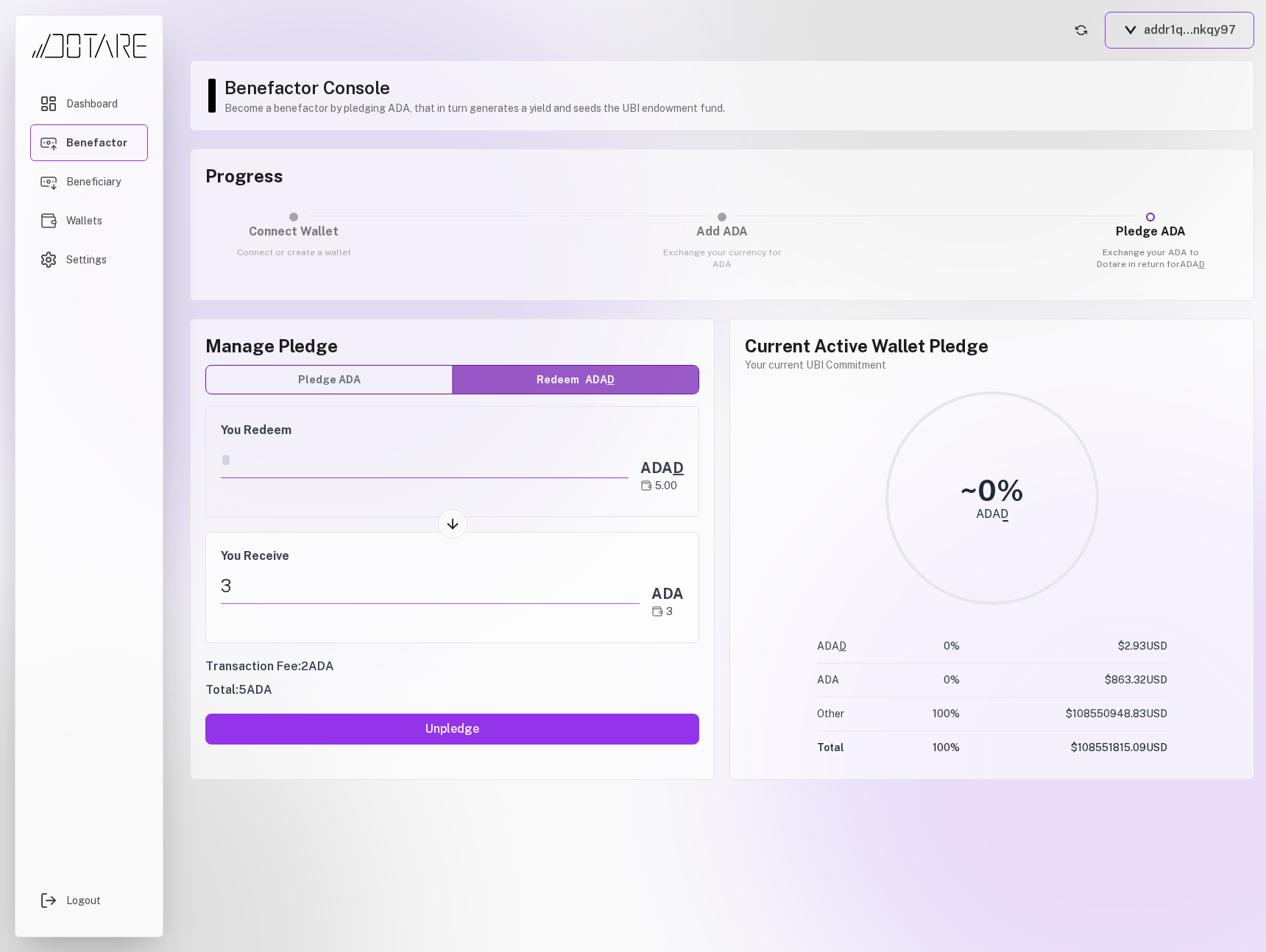
type input "*"
click at [208, 475] on div "You Redeem * ADA D 5.00" at bounding box center [452, 462] width 494 height 111
click at [370, 395] on div "Manage Pledge Pledge ADA Redeem ADA D You Redeem * ADA D 5.00 You Receive 3 ADA…" at bounding box center [452, 549] width 525 height 461
click at [370, 391] on button "Pledge ADA" at bounding box center [330, 379] width 247 height 28
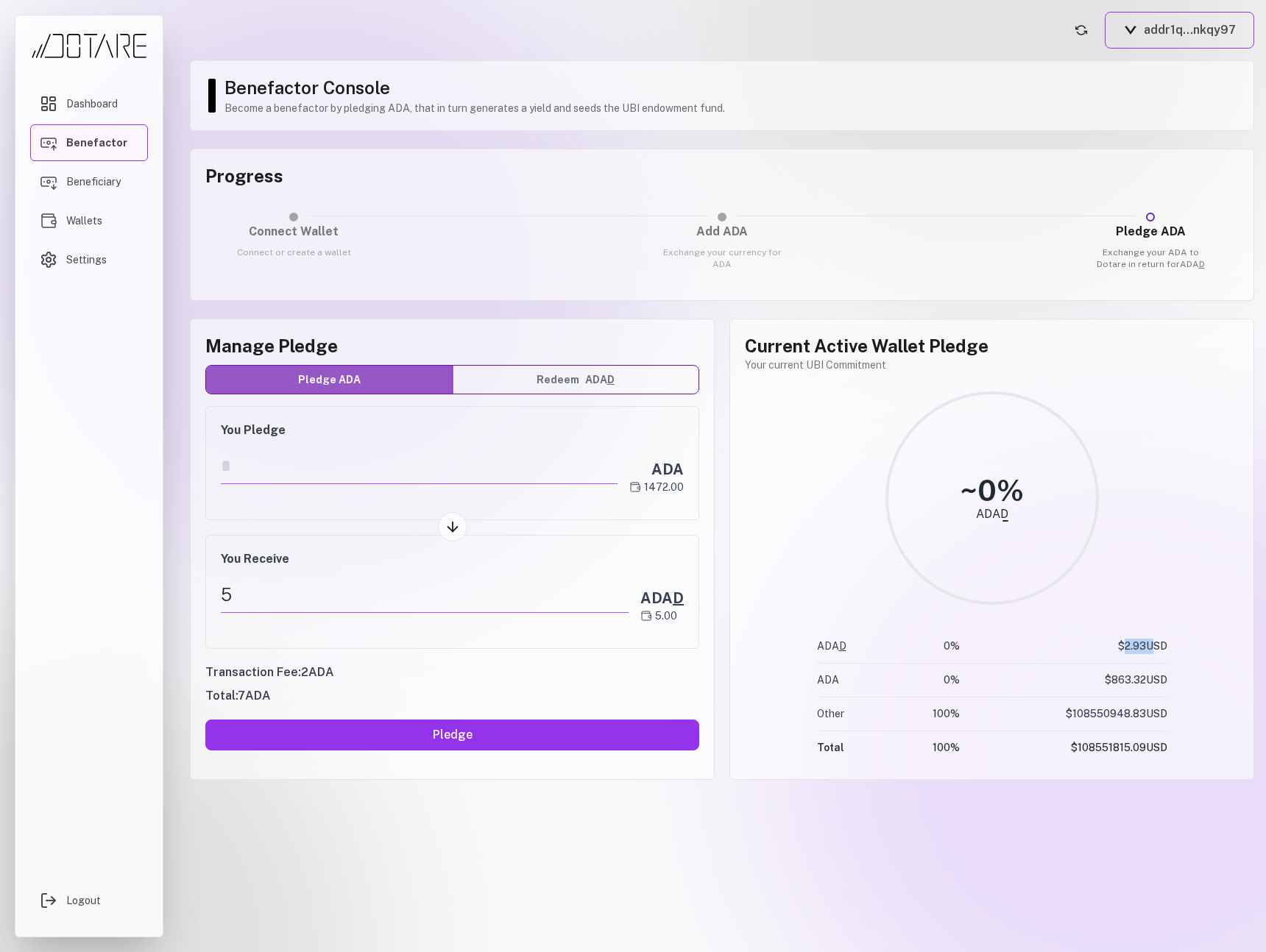
drag, startPoint x: 1143, startPoint y: 649, endPoint x: 1124, endPoint y: 649, distance: 19.0
click at [1124, 649] on td "$ 2.93 USD" at bounding box center [1070, 646] width 196 height 34
click at [1119, 655] on td "$ 2.93 USD" at bounding box center [1070, 646] width 196 height 34
drag, startPoint x: 1136, startPoint y: 645, endPoint x: 1120, endPoint y: 645, distance: 16.0
click at [1120, 645] on td "$ 2.93 USD" at bounding box center [1070, 646] width 196 height 34
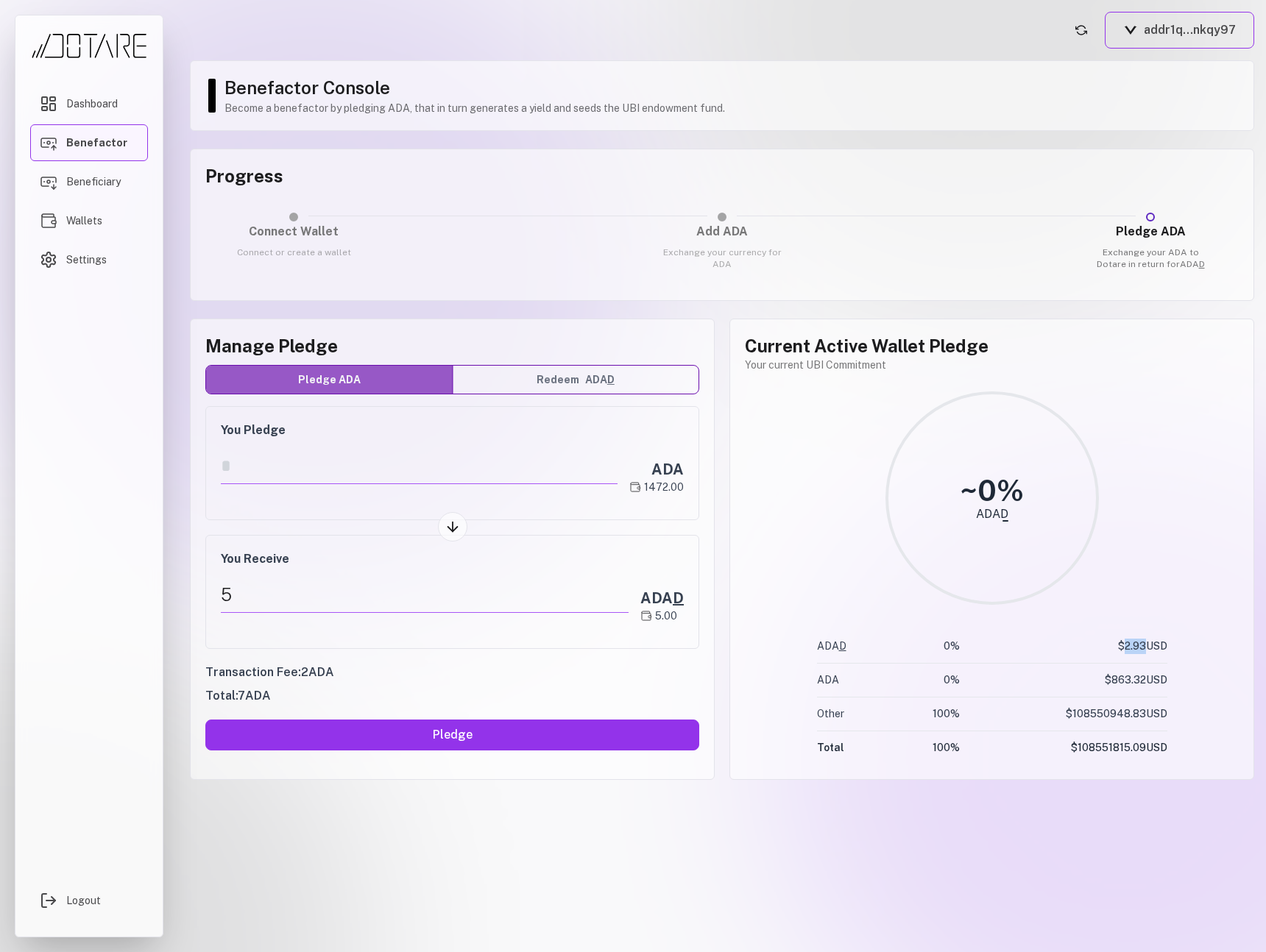
copy td "2.93"
click at [1145, 20] on button "addr1q...nkqy97" at bounding box center [1179, 30] width 149 height 37
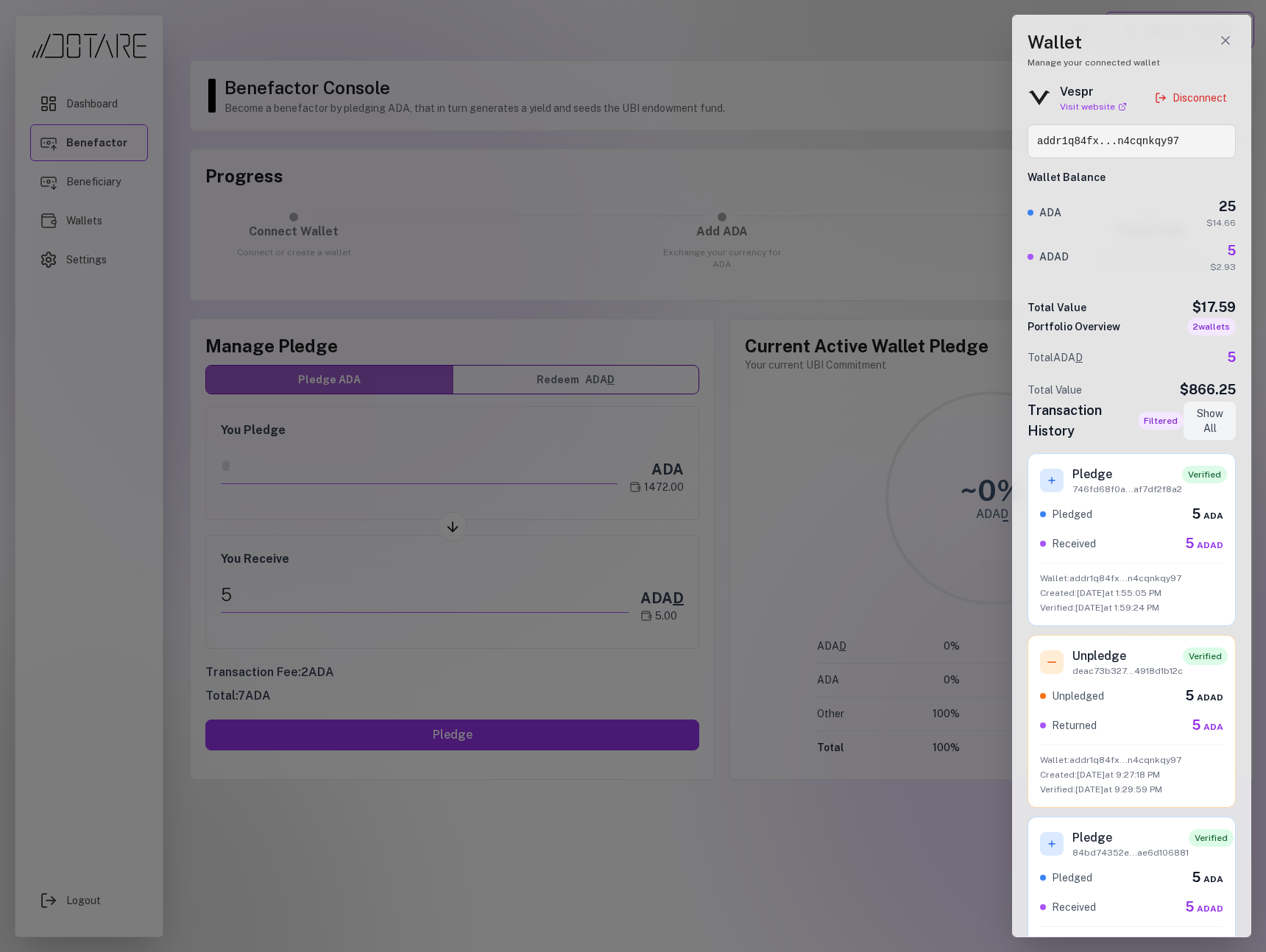
click at [1238, 50] on div "Wallet Manage your connected wallet Vespr Visit website Disconnect addr1q84fx..…" at bounding box center [1131, 476] width 239 height 923
click at [1224, 42] on icon "Close wallet drawer" at bounding box center [1225, 41] width 15 height 15
